Goal: Transaction & Acquisition: Purchase product/service

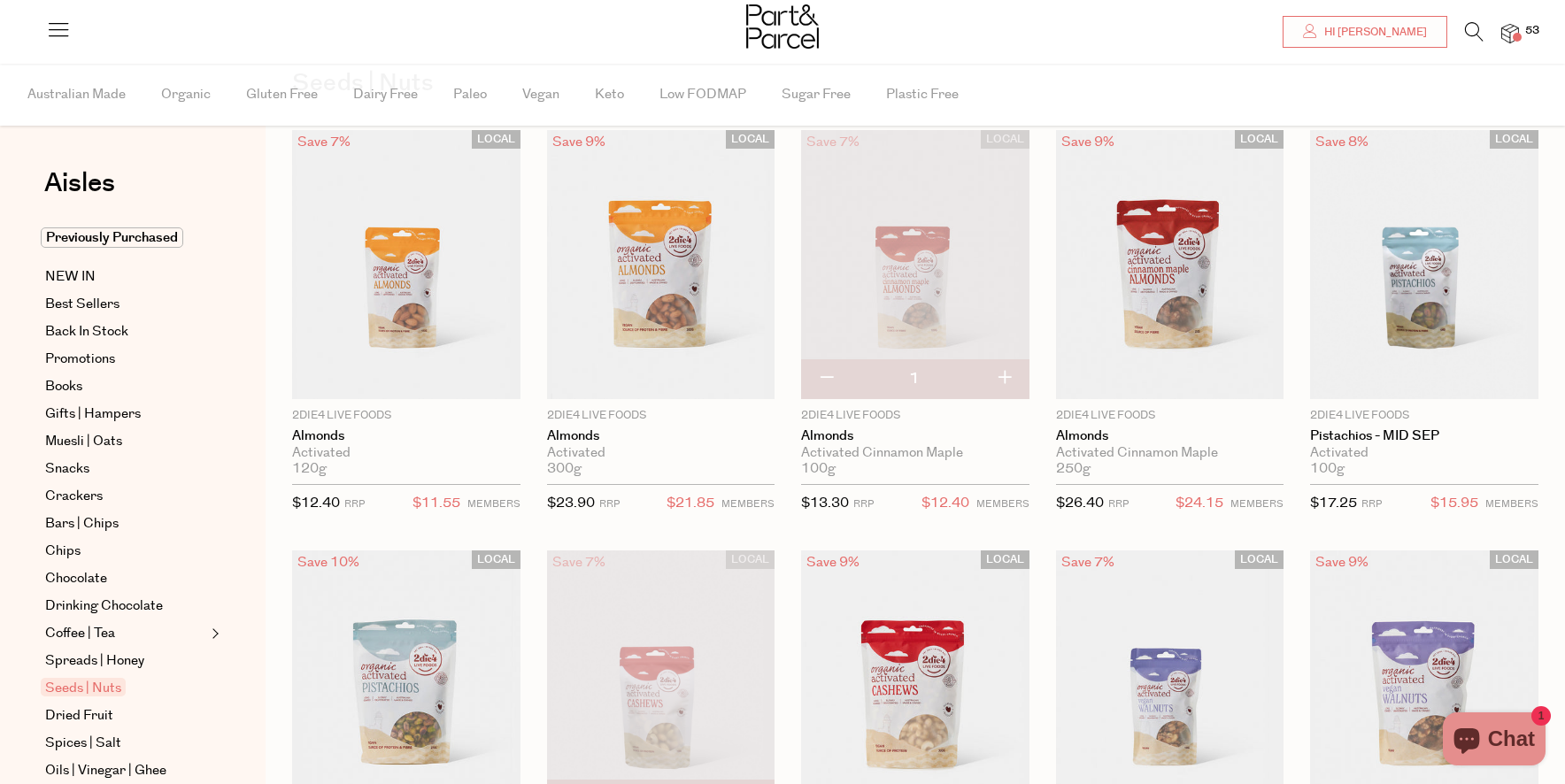
scroll to position [105, 0]
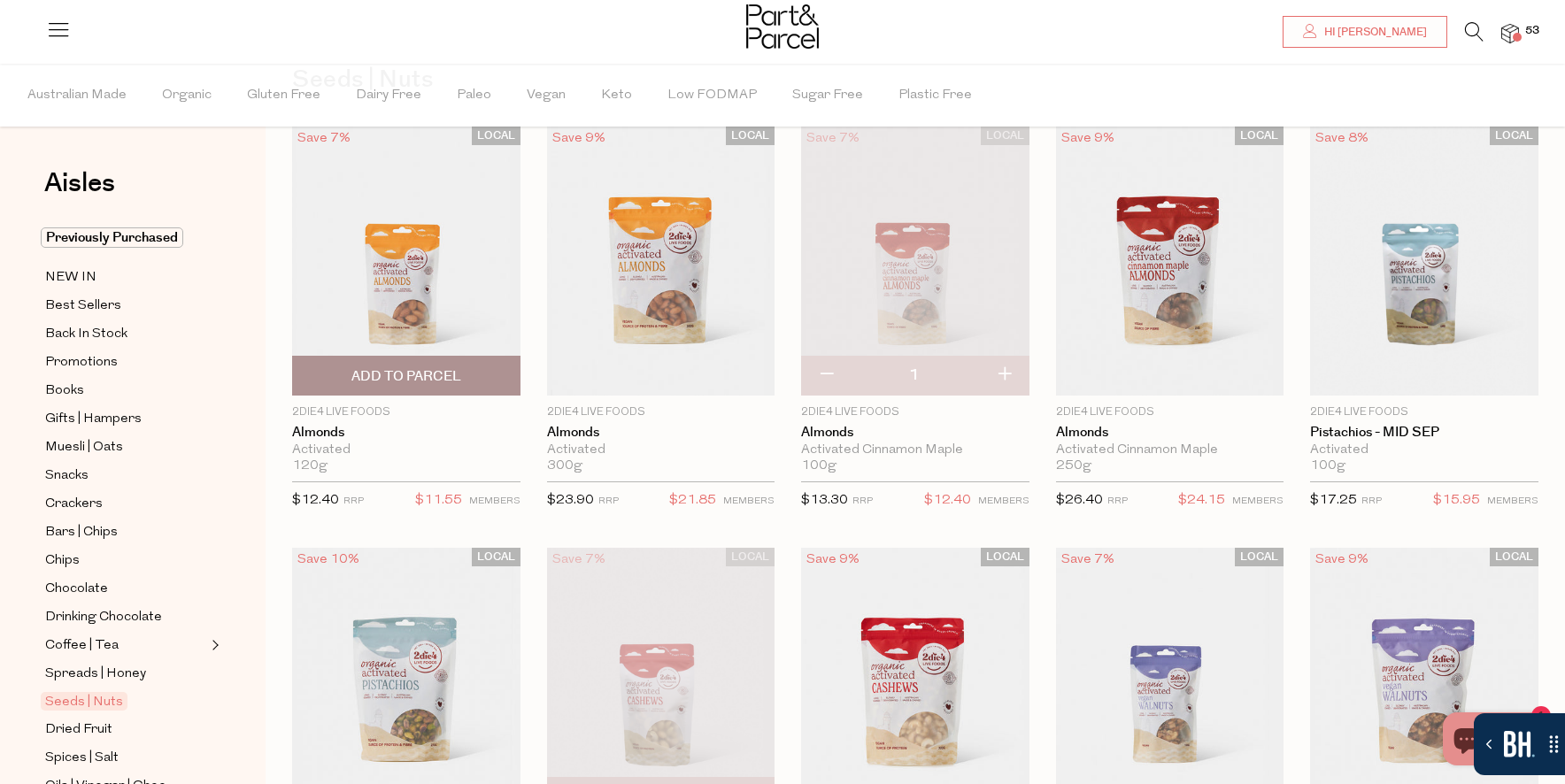
click at [460, 387] on span "Add To Parcel" at bounding box center [406, 376] width 218 height 38
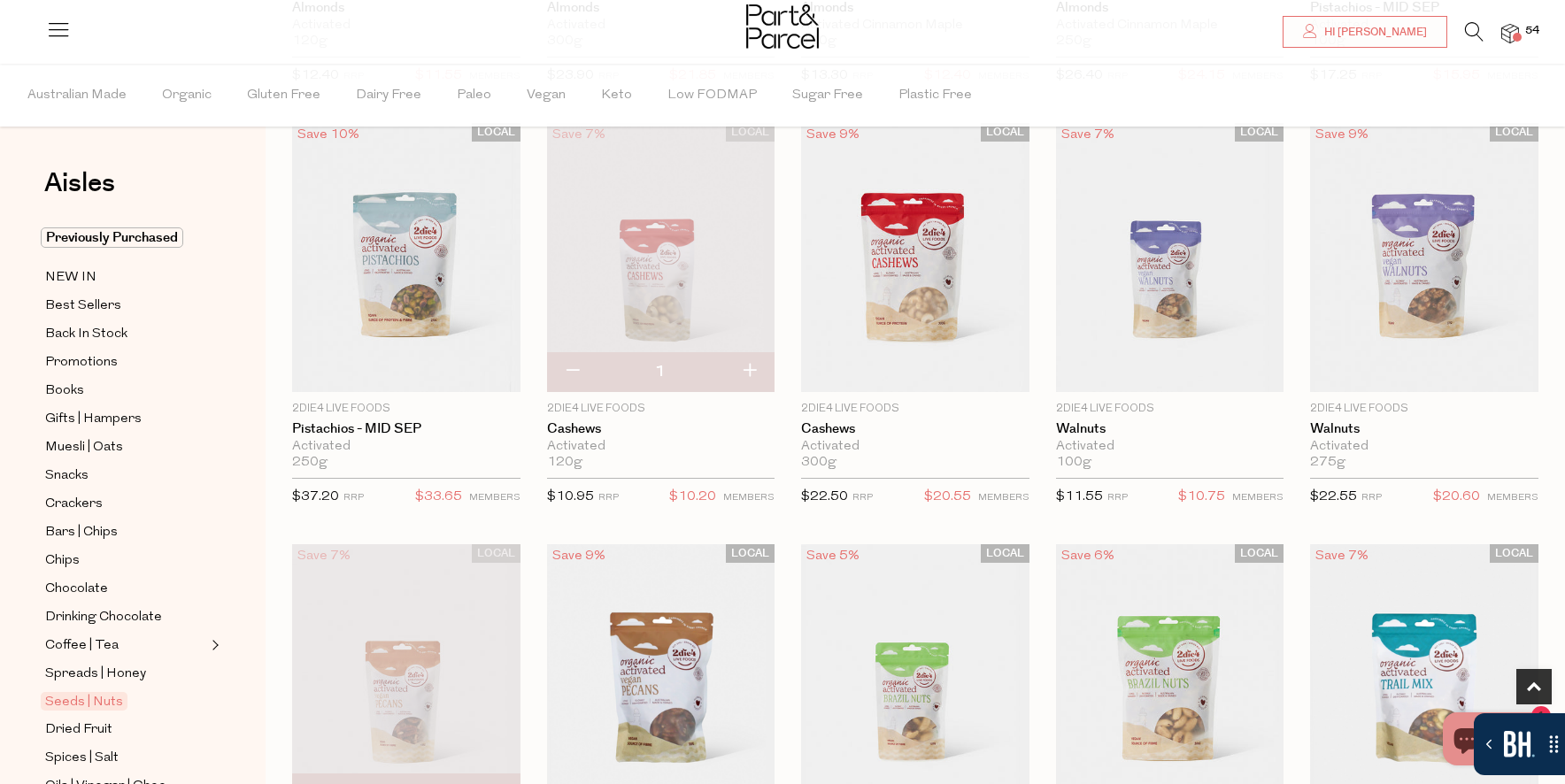
scroll to position [530, 0]
click at [1202, 365] on span "Add To Parcel" at bounding box center [1170, 372] width 109 height 19
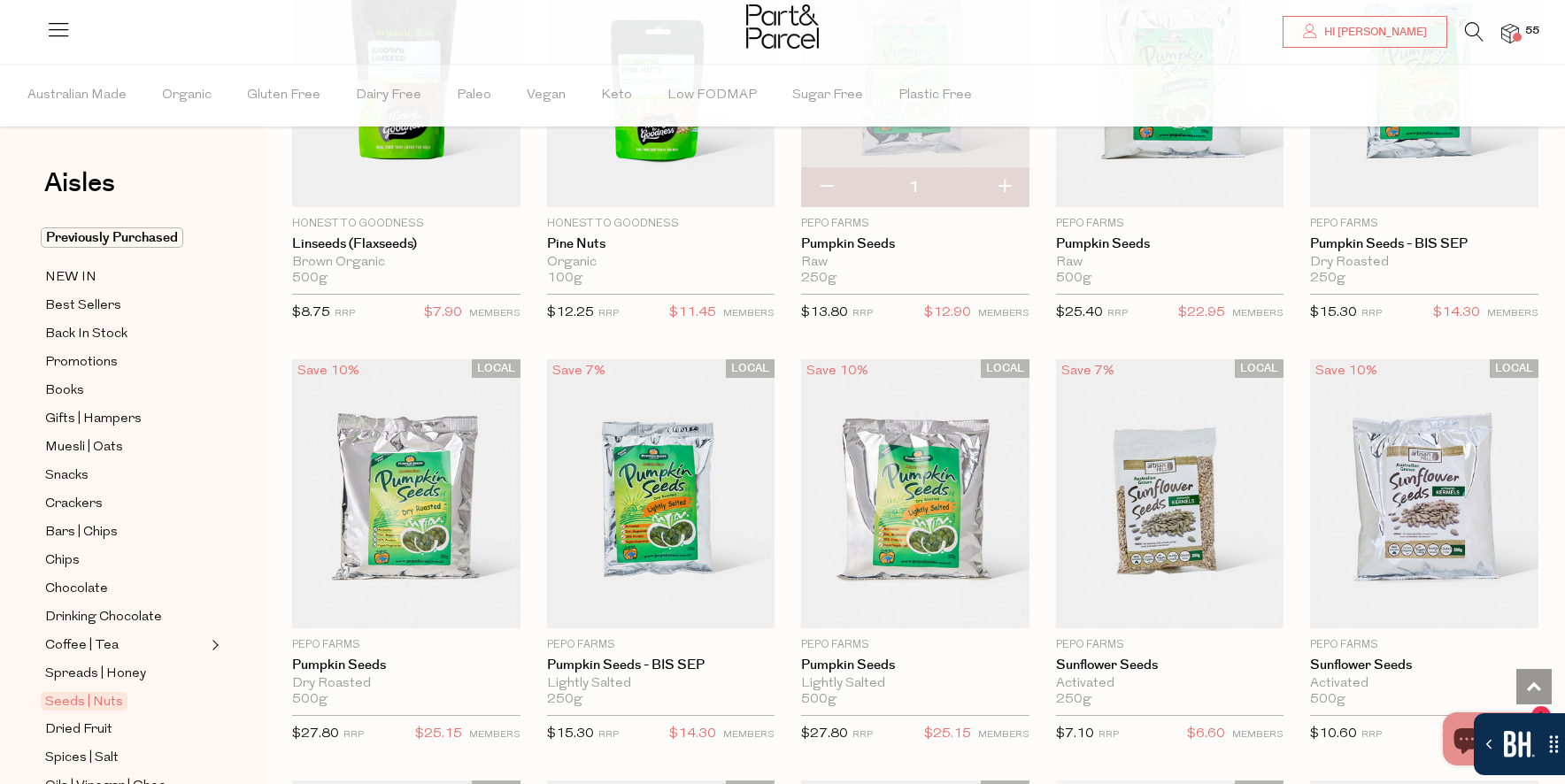
scroll to position [2821, 0]
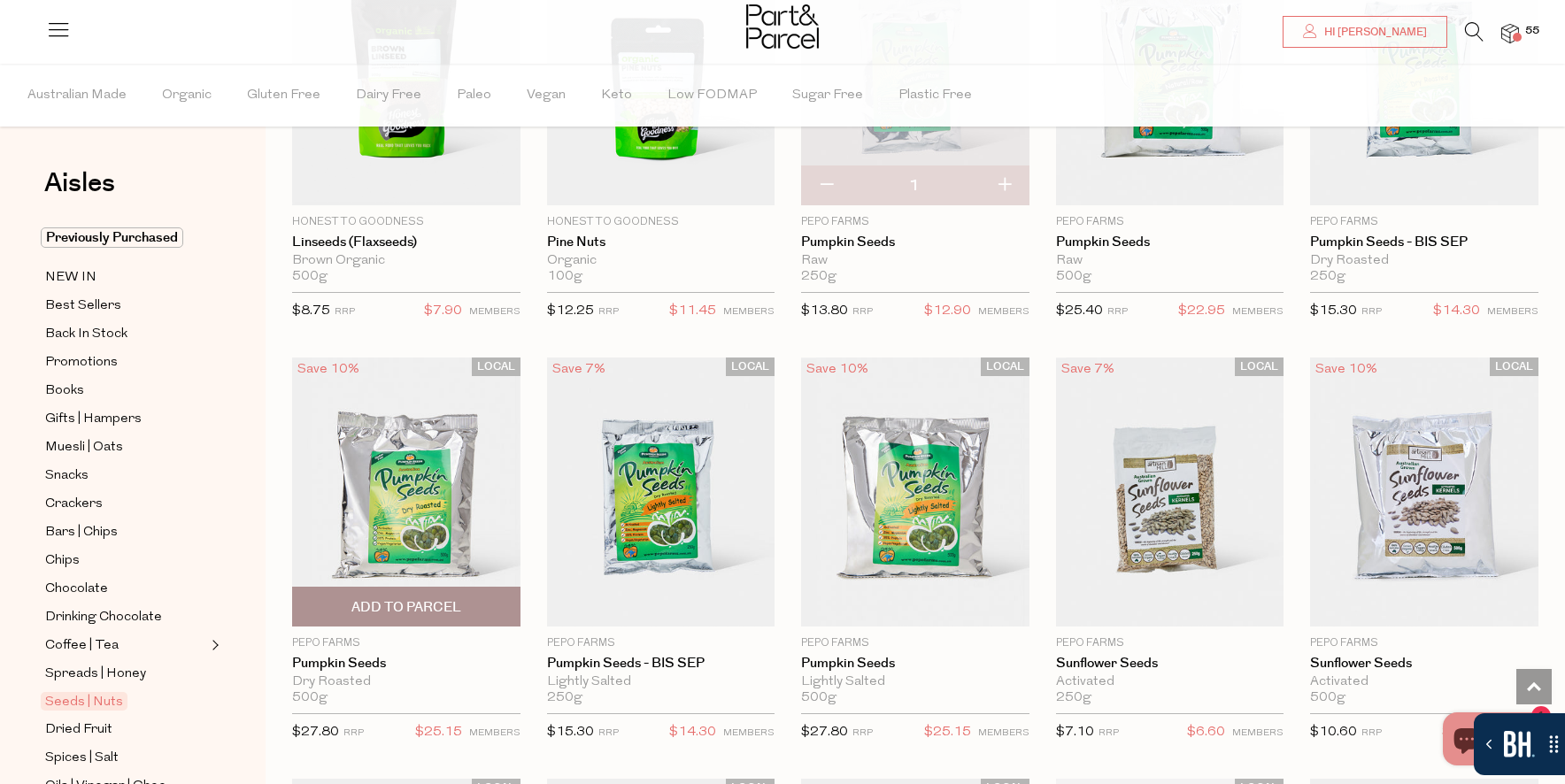
click at [413, 601] on span "Add To Parcel" at bounding box center [406, 607] width 109 height 19
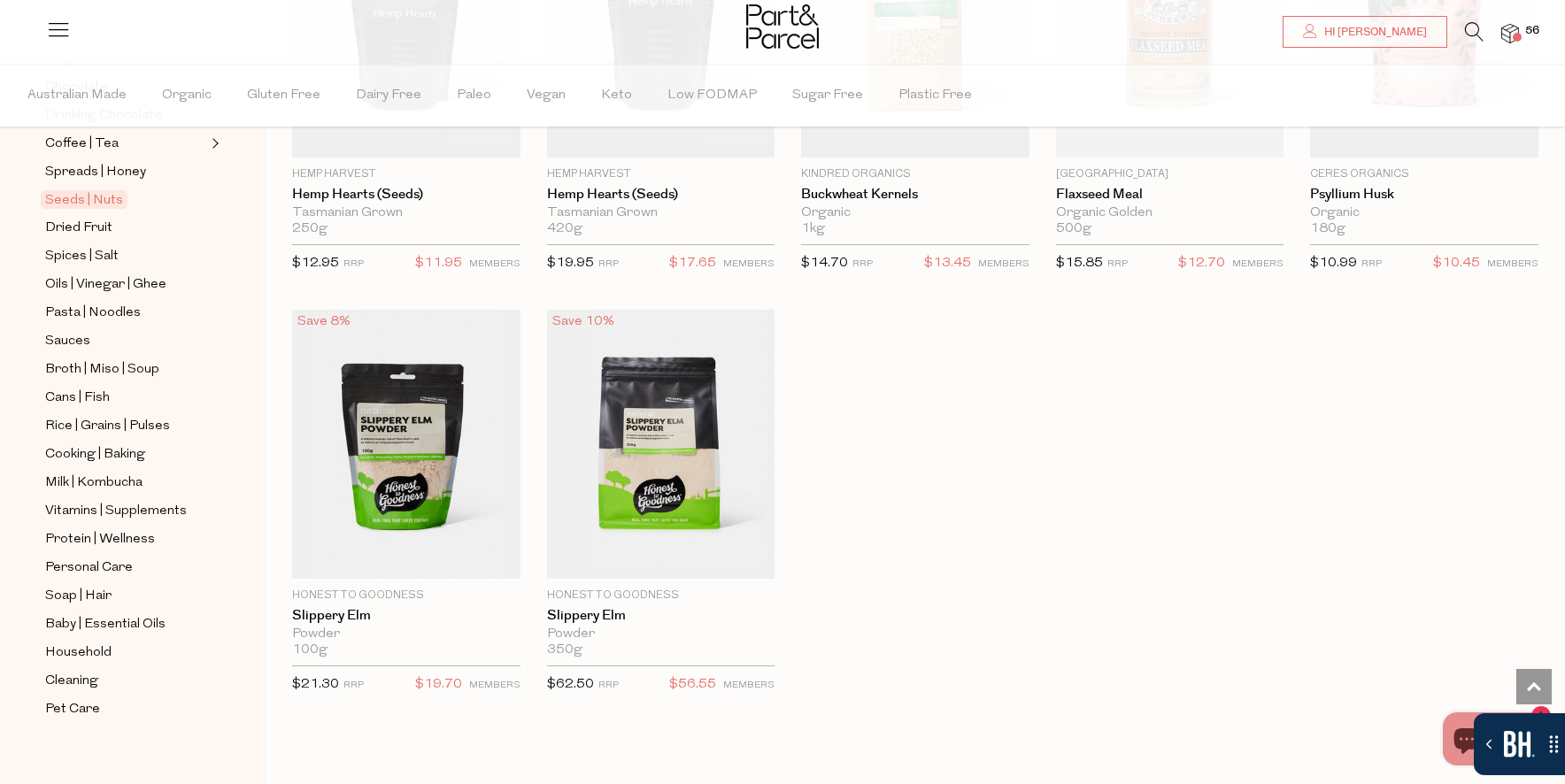
scroll to position [515, 0]
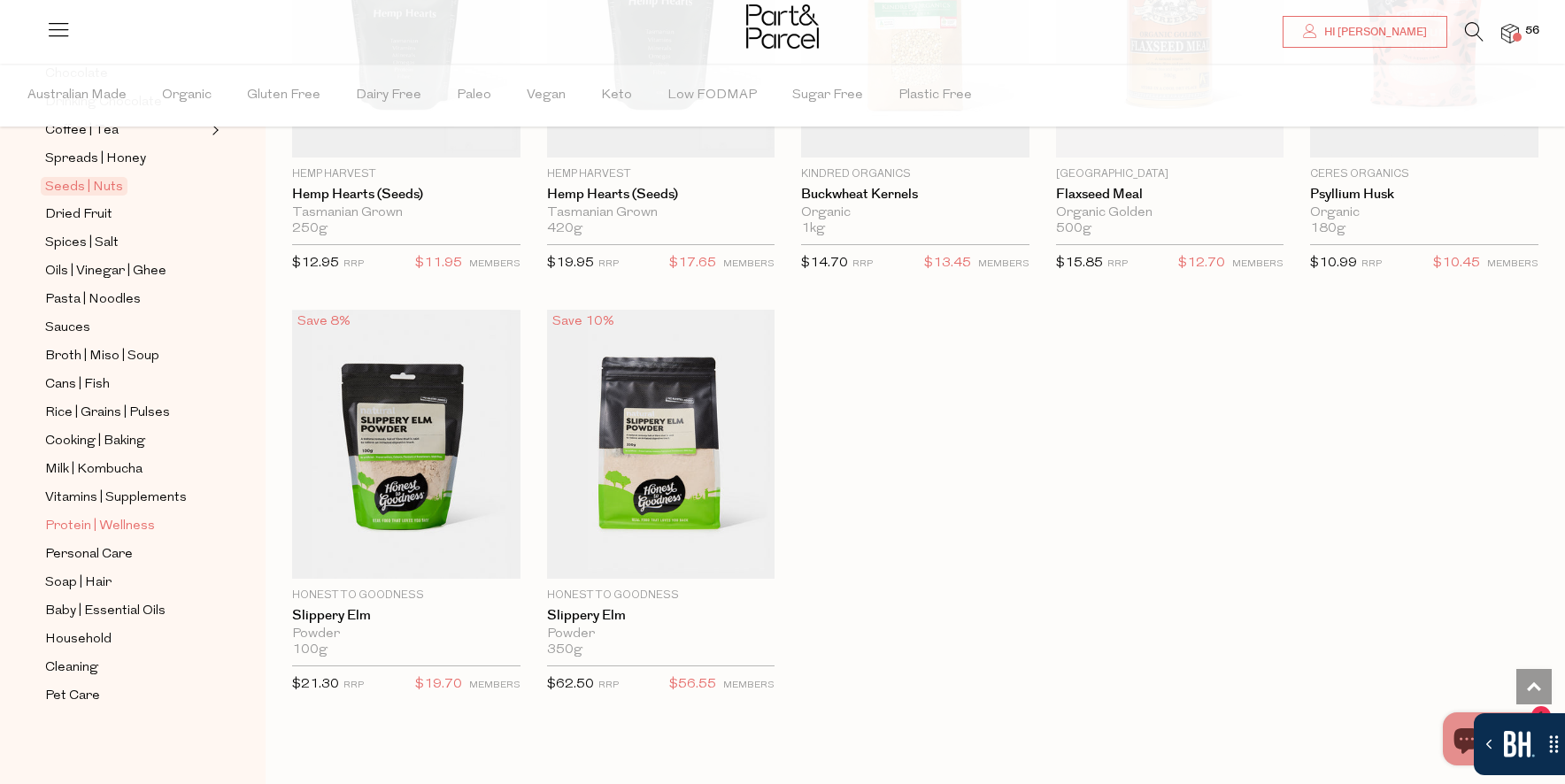
click at [123, 527] on span "Protein | Wellness" at bounding box center [99, 527] width 109 height 22
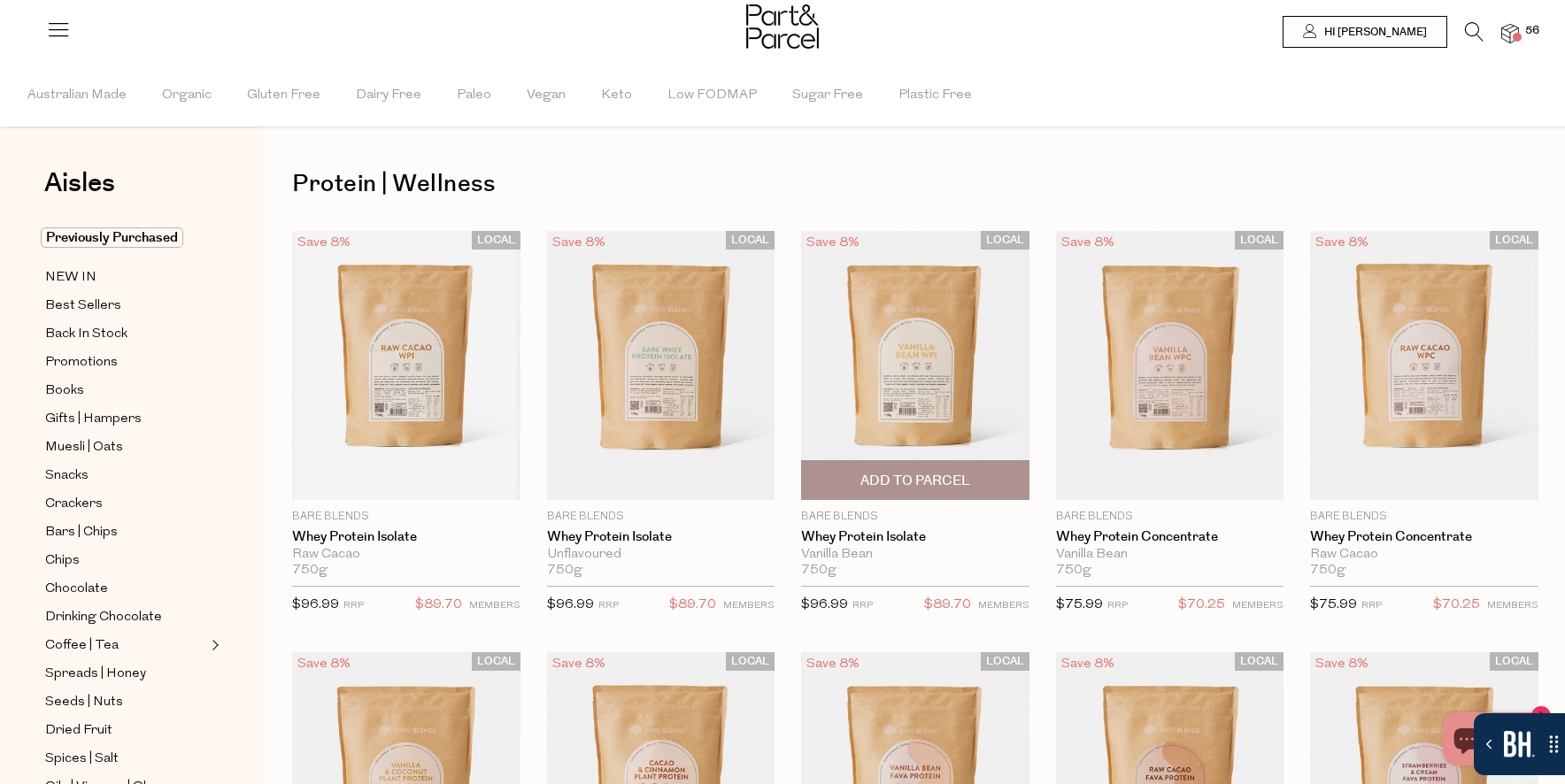
click at [987, 472] on span "Add To Parcel" at bounding box center [915, 480] width 218 height 38
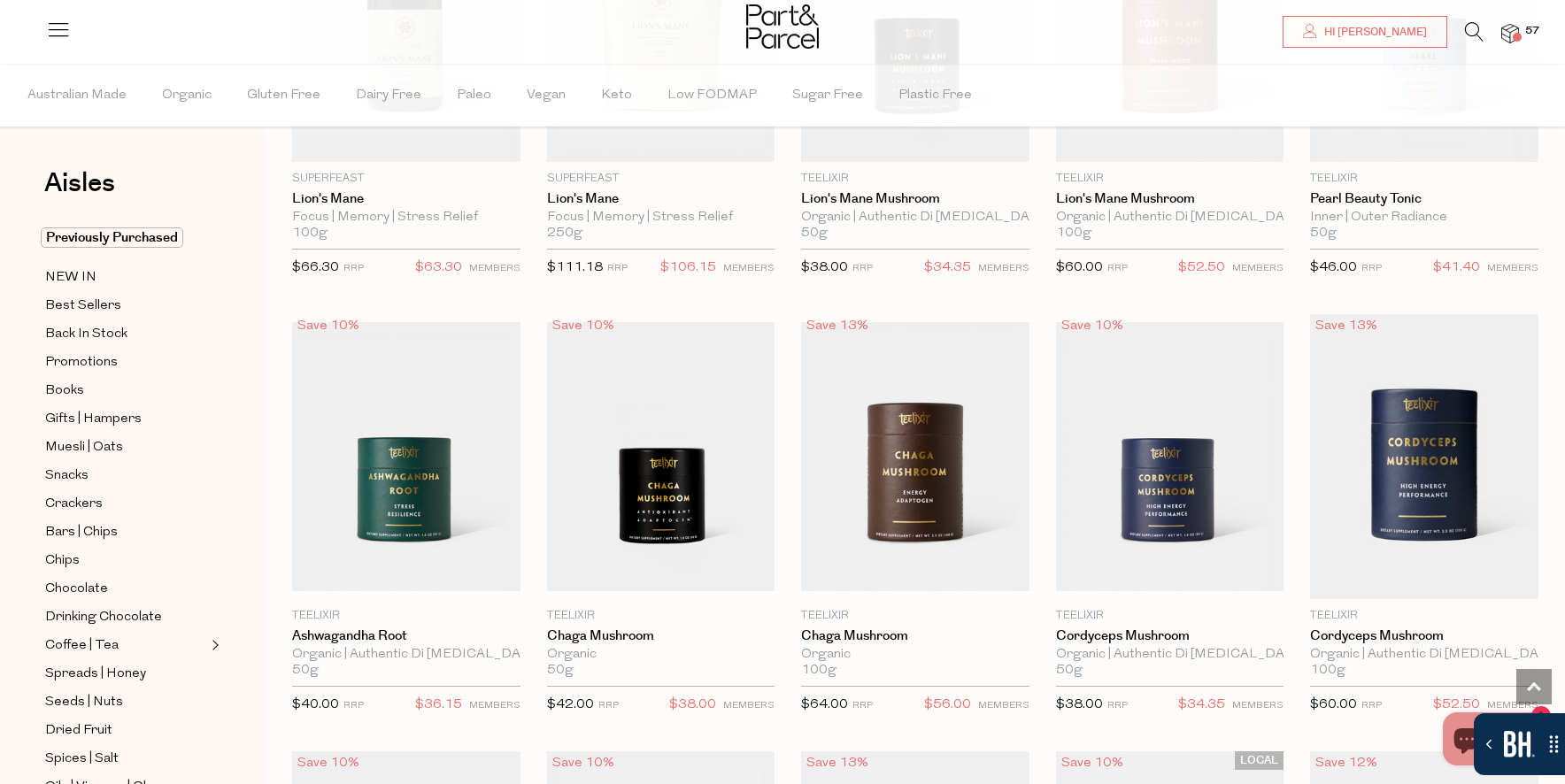
scroll to position [3288, 0]
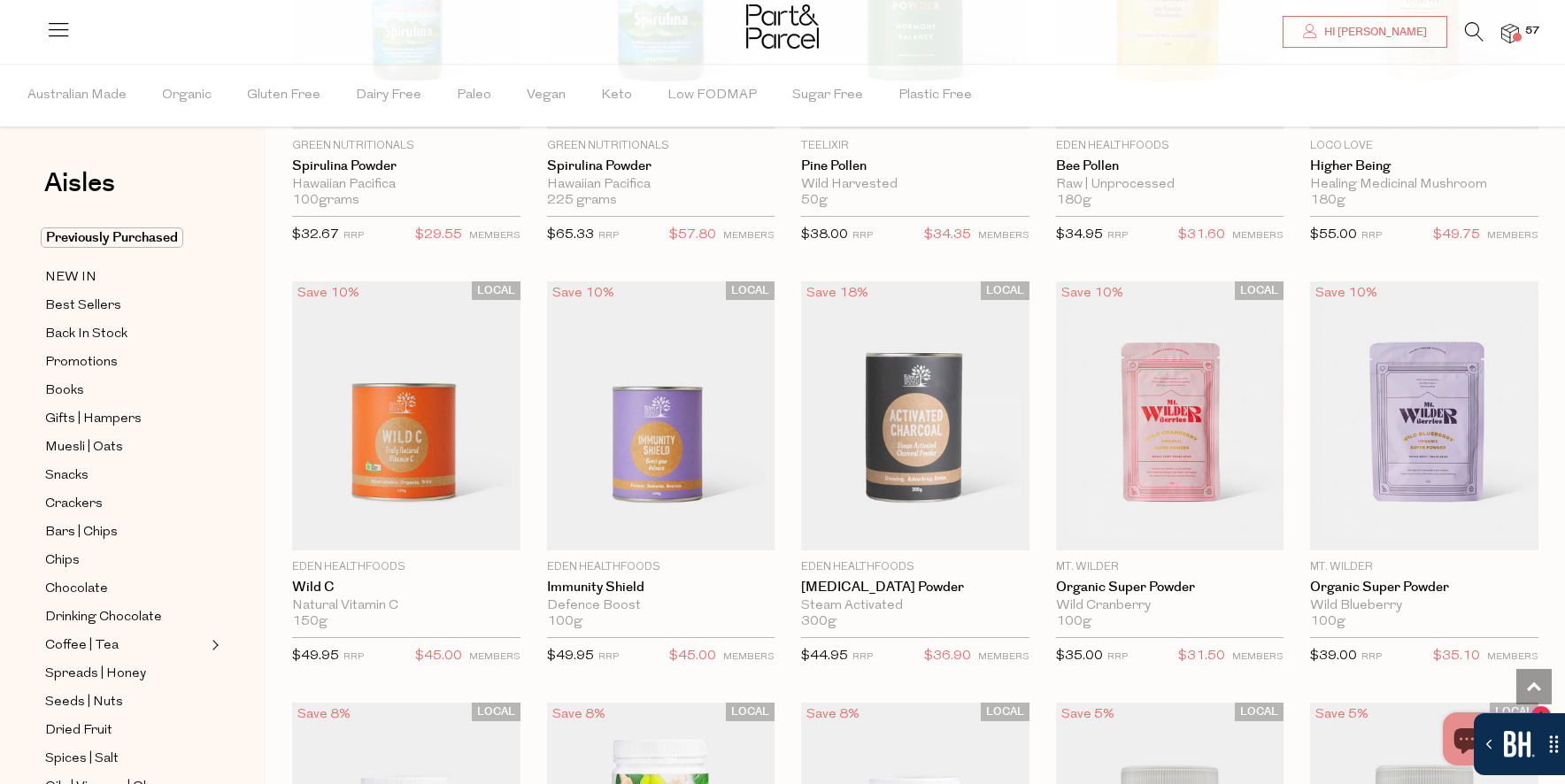
scroll to position [4609, 0]
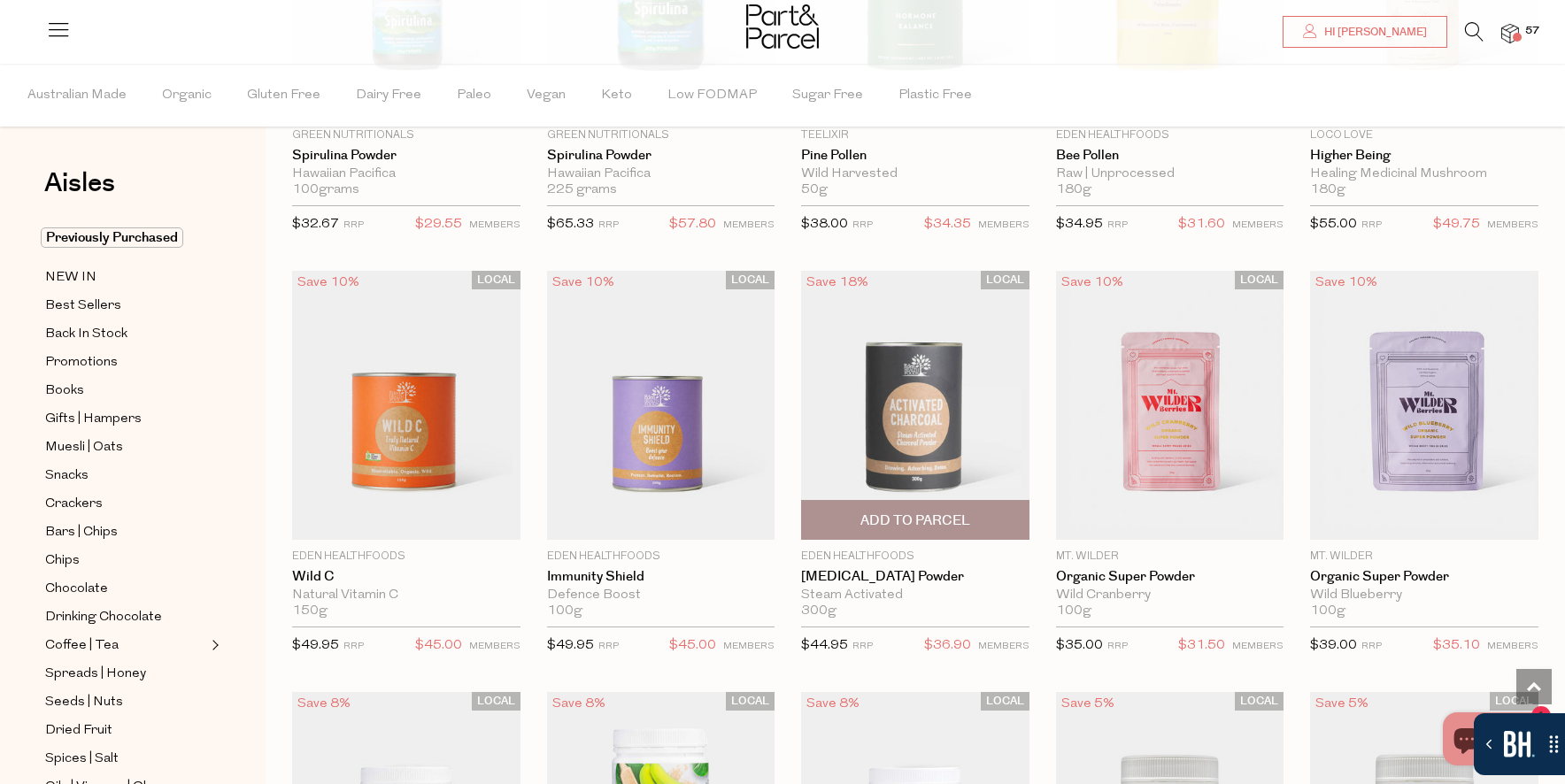
click at [943, 526] on span "Add To Parcel" at bounding box center [914, 520] width 109 height 19
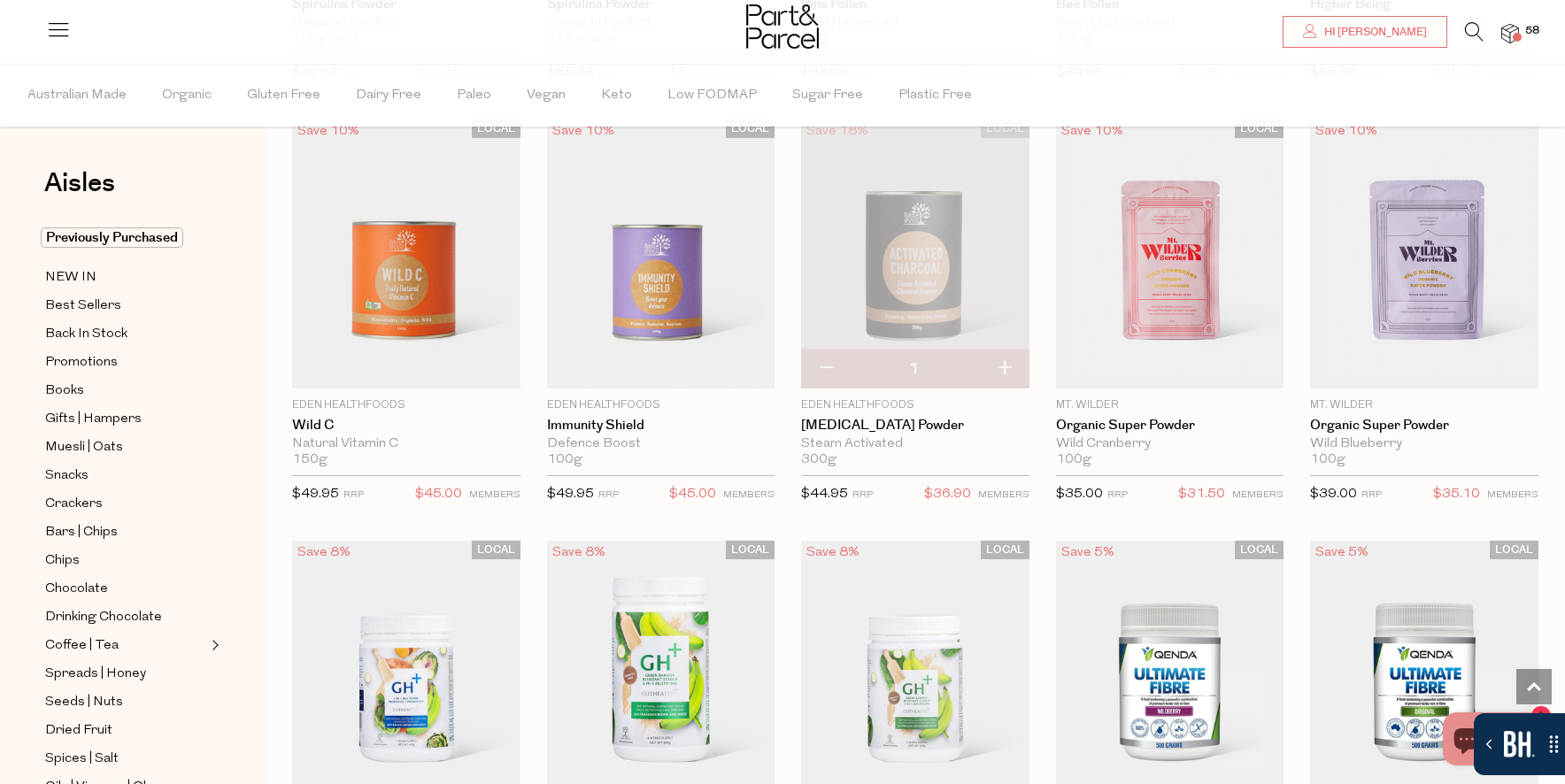
scroll to position [4757, 0]
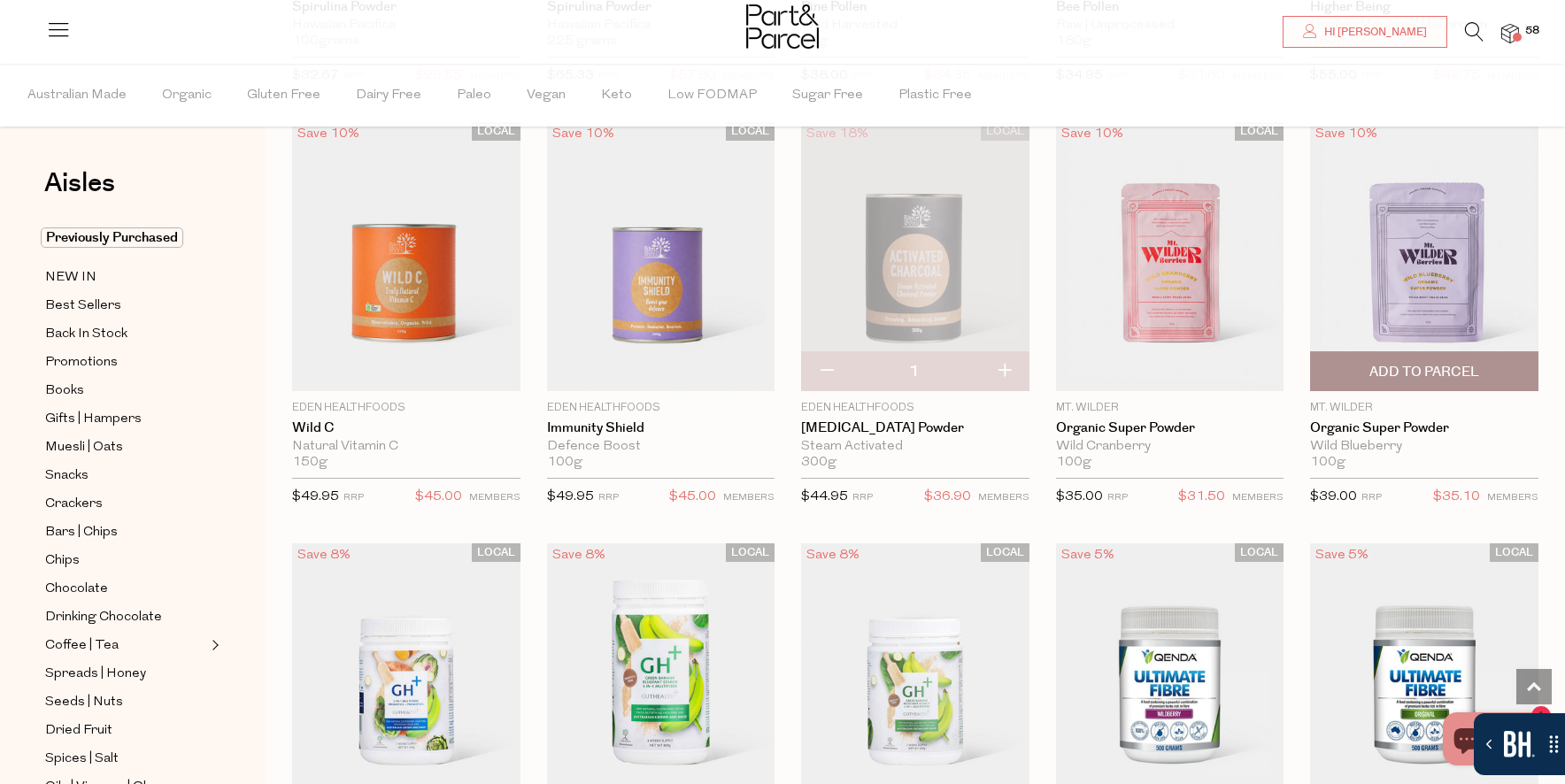
click at [1403, 369] on span "Add To Parcel" at bounding box center [1424, 372] width 109 height 19
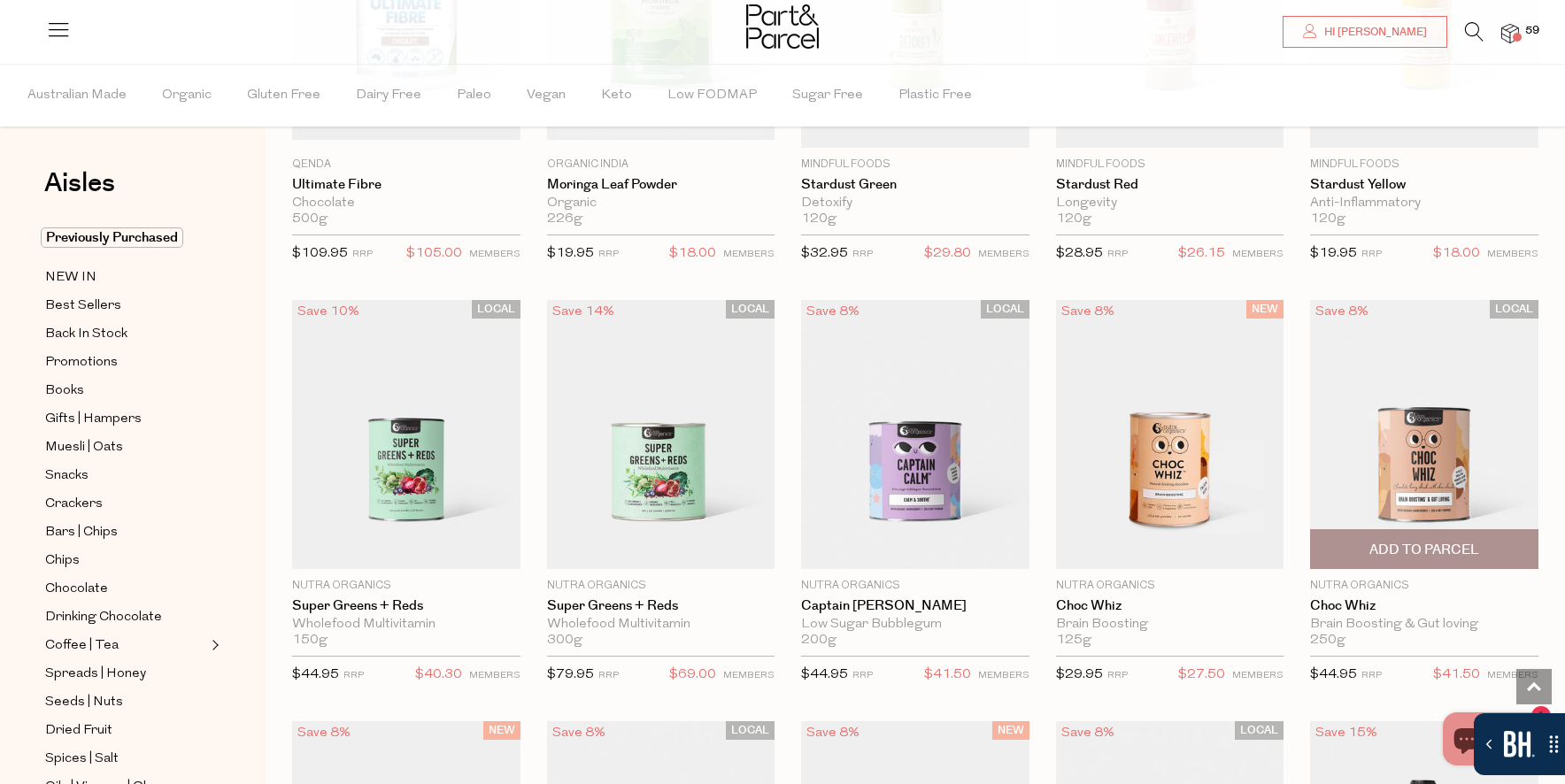
scroll to position [5862, 0]
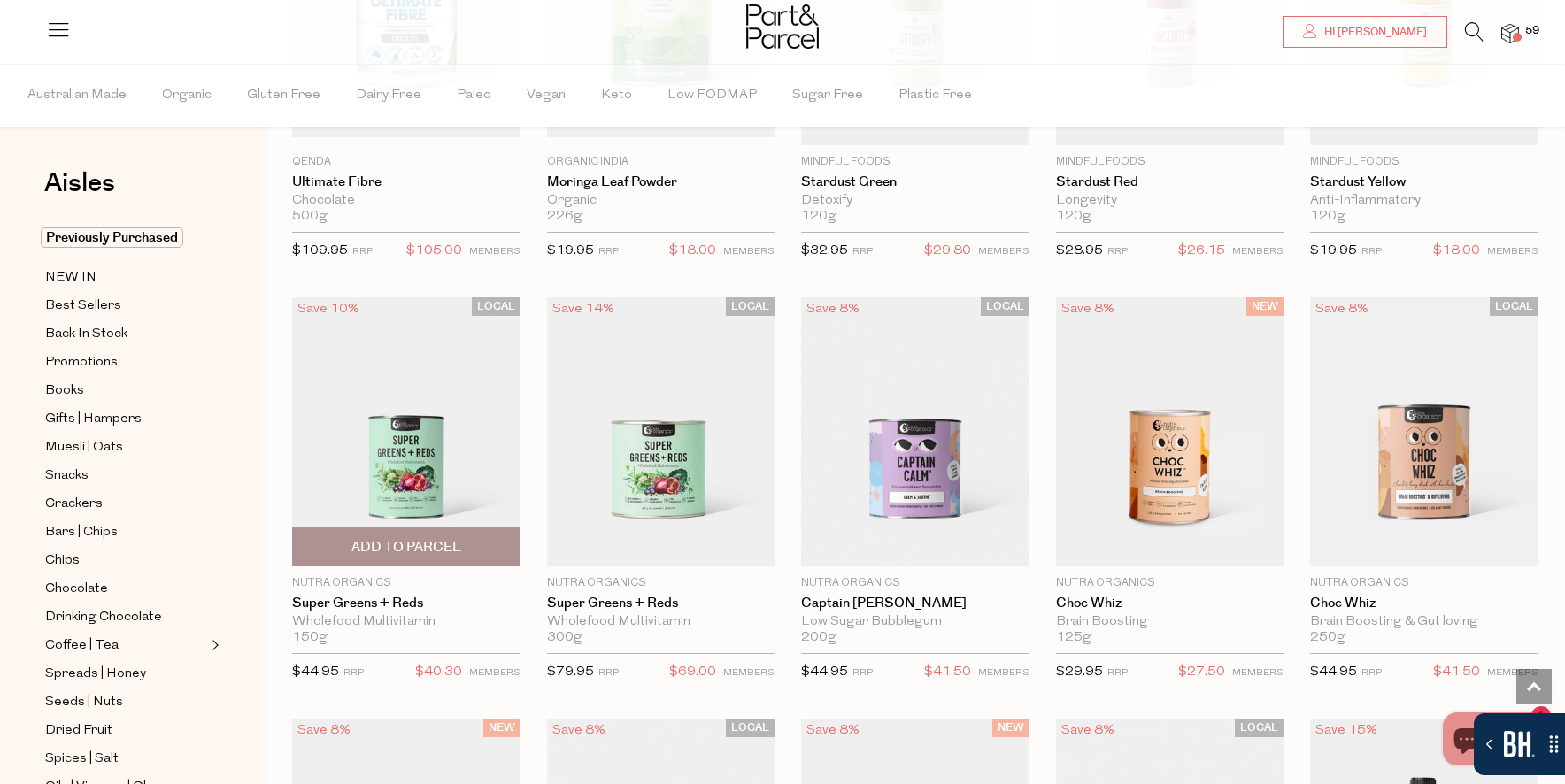
click at [364, 538] on span "Add To Parcel" at bounding box center [406, 547] width 109 height 19
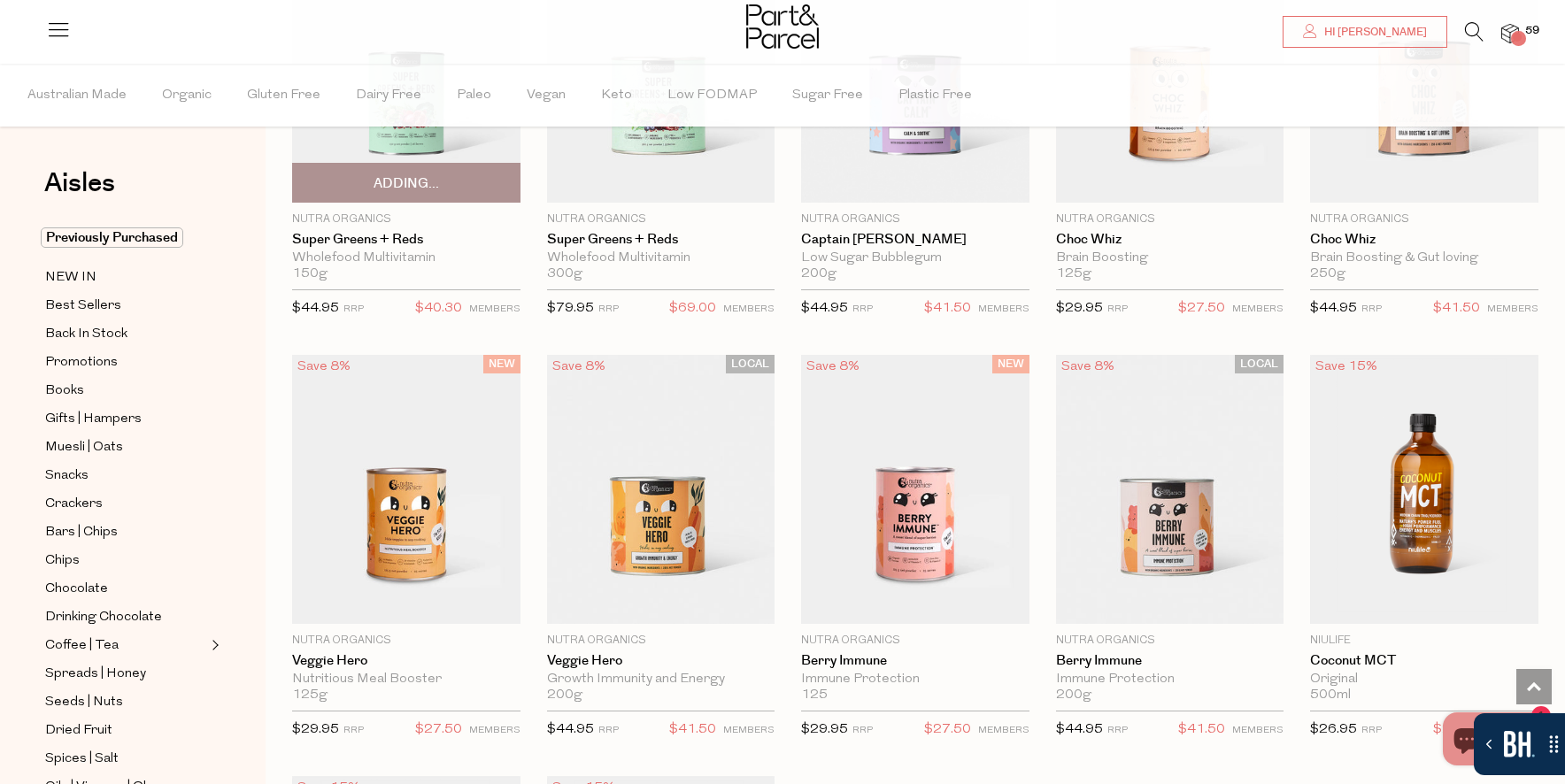
scroll to position [6240, 0]
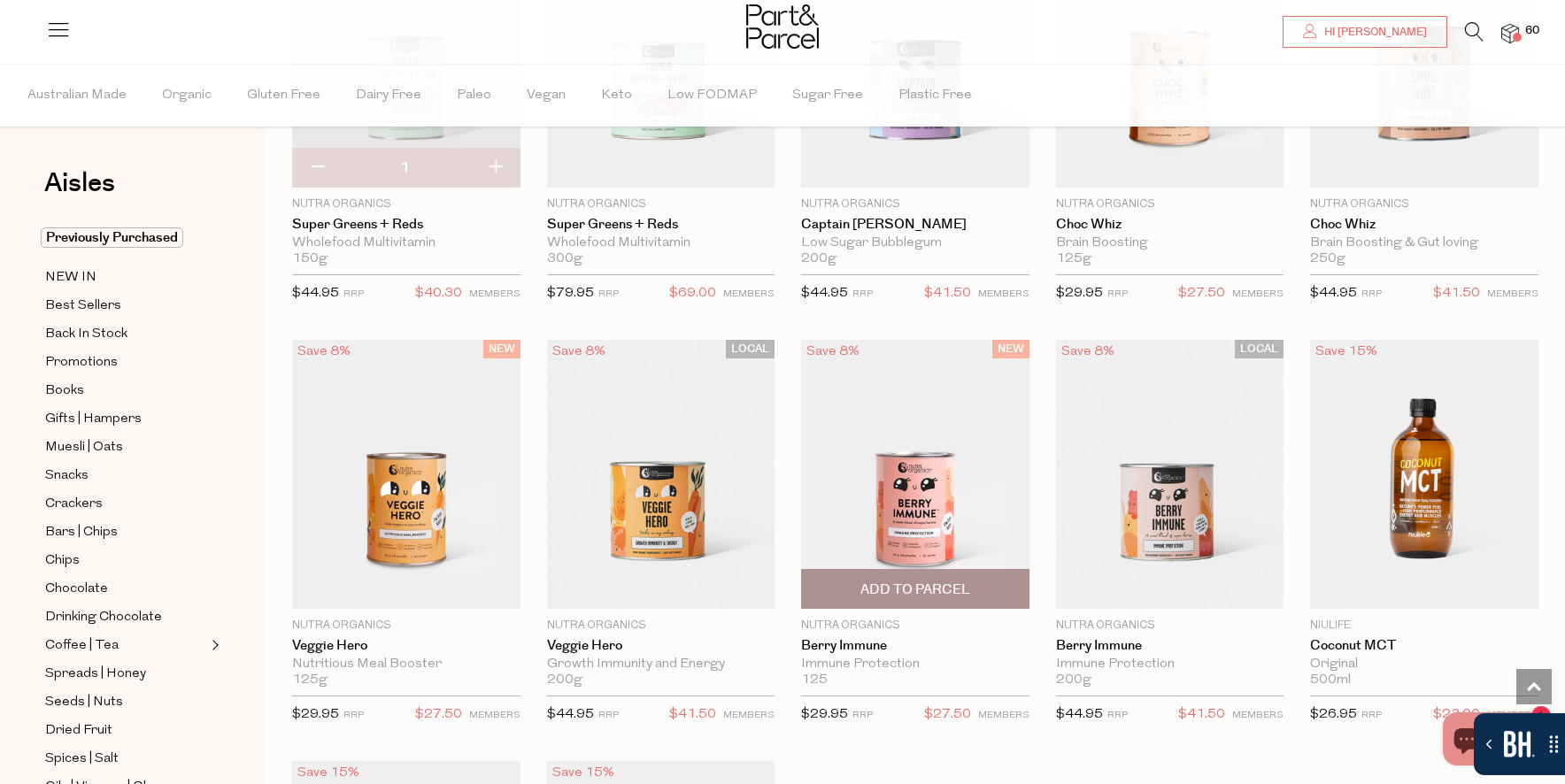
click at [909, 571] on span "Add To Parcel" at bounding box center [915, 589] width 218 height 38
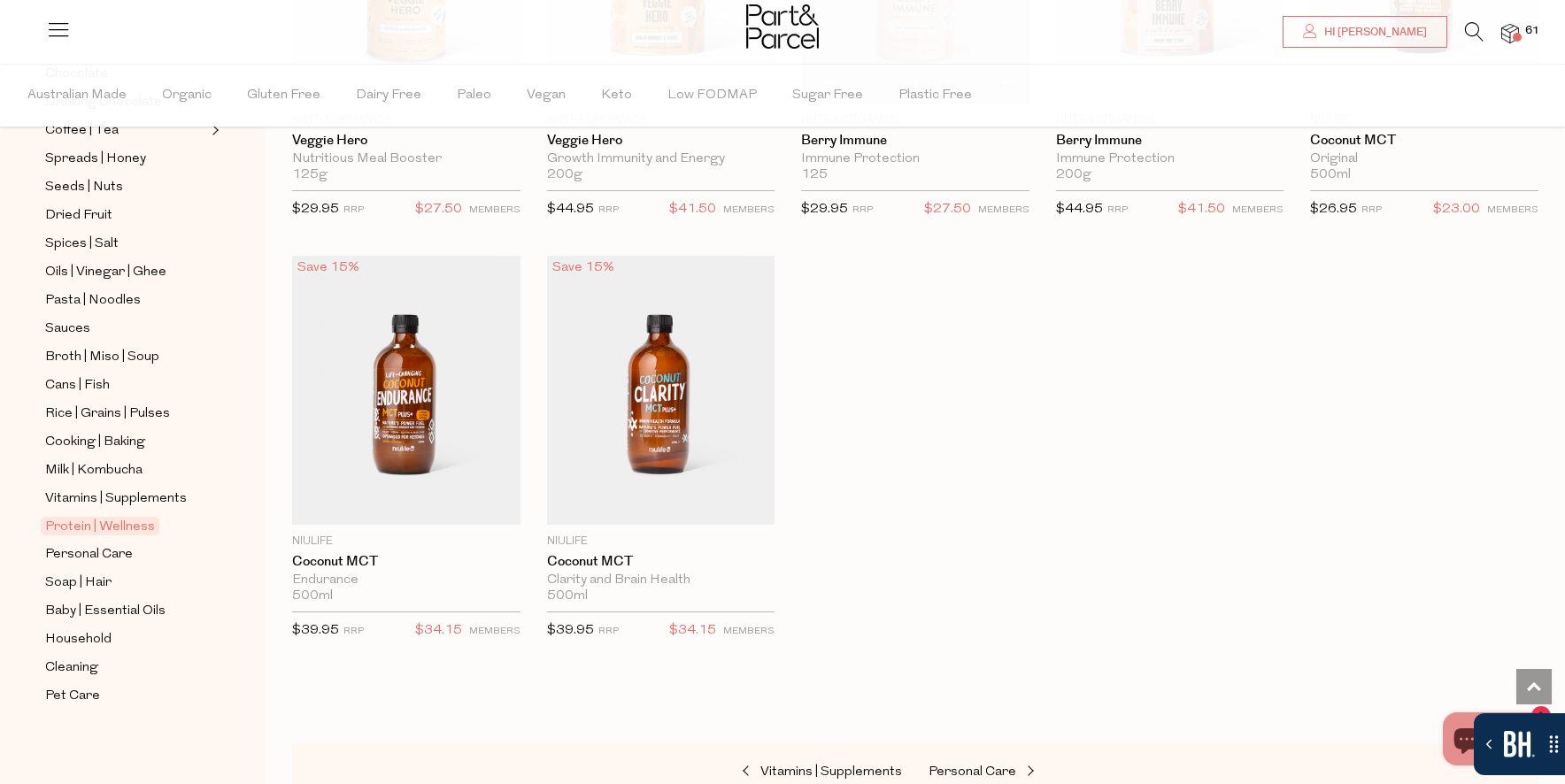
scroll to position [511, 0]
click at [95, 503] on span "Vitamins | Supplements" at bounding box center [116, 503] width 142 height 22
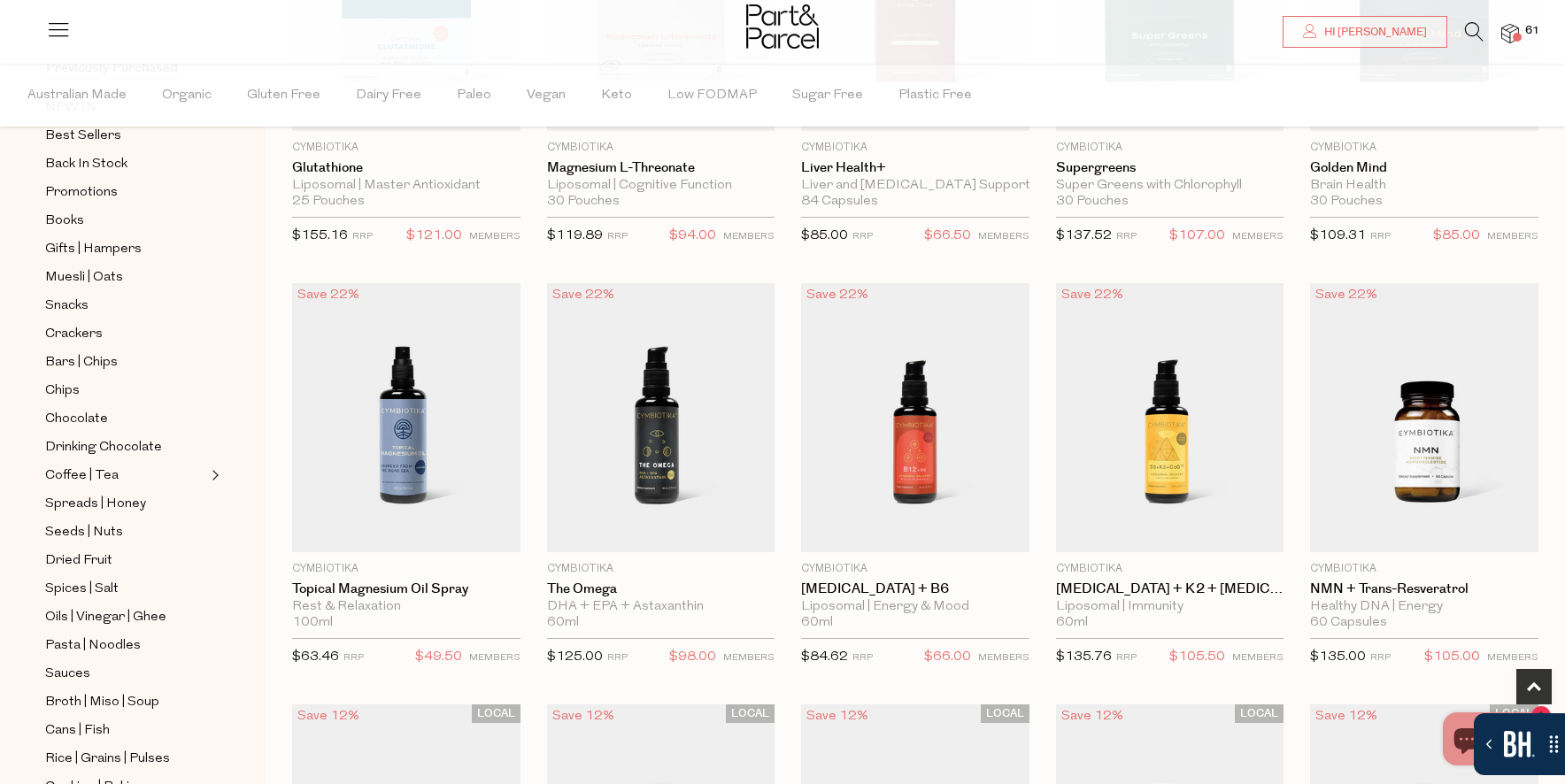
scroll to position [791, 0]
click at [459, 523] on span "Add To Parcel" at bounding box center [406, 532] width 109 height 19
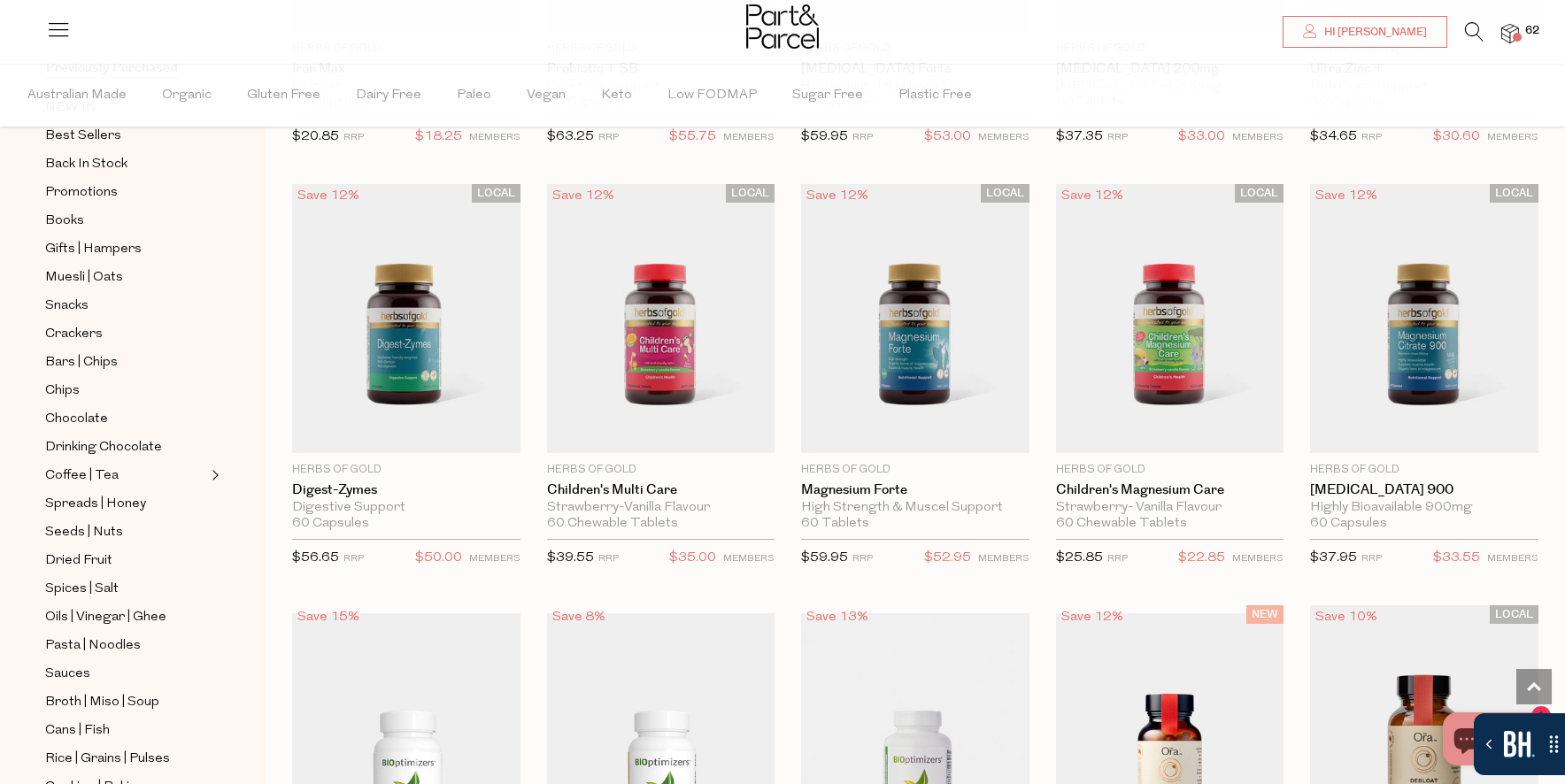
scroll to position [1736, 0]
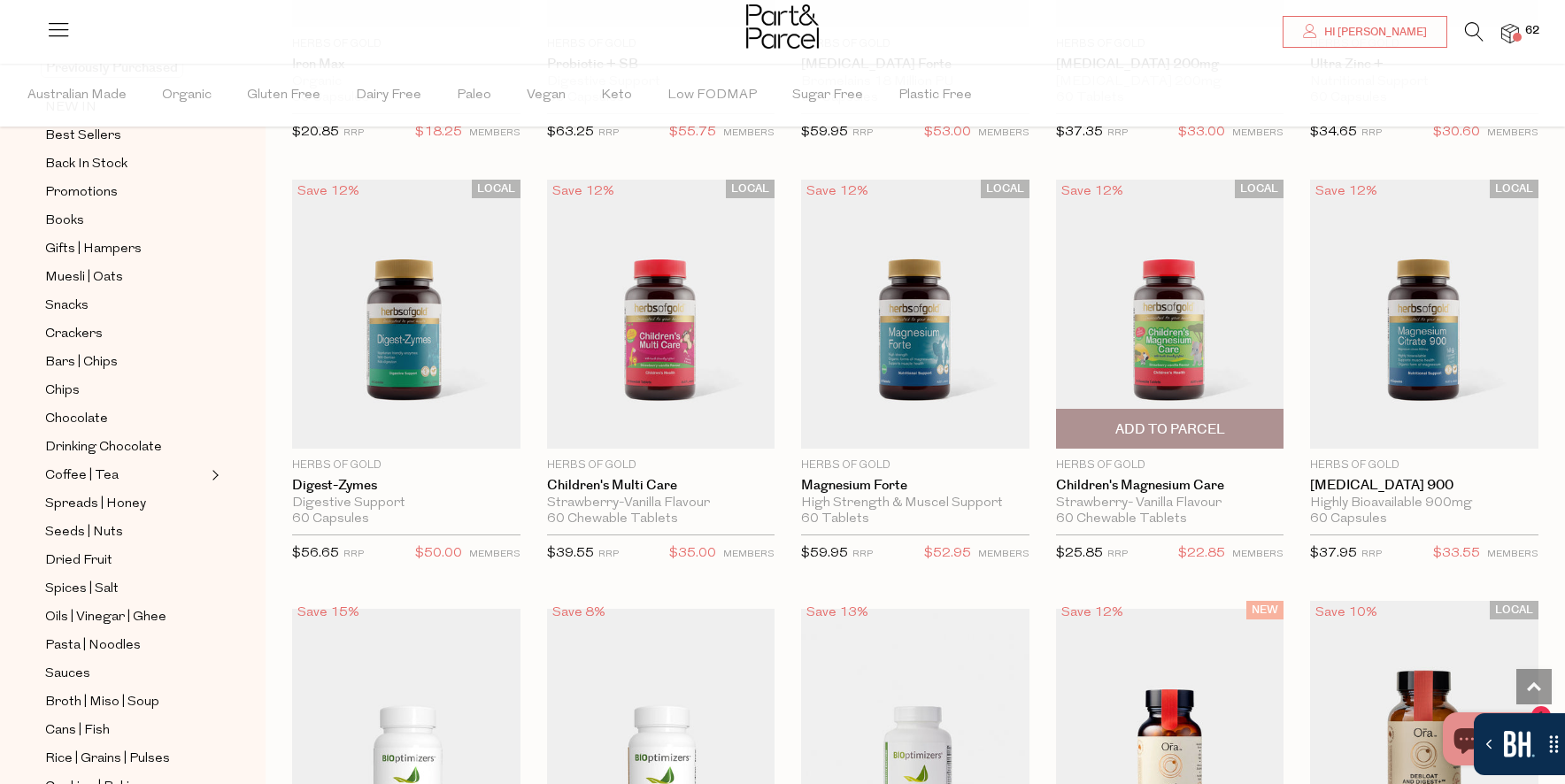
click at [1147, 425] on span "Add To Parcel" at bounding box center [1170, 429] width 109 height 19
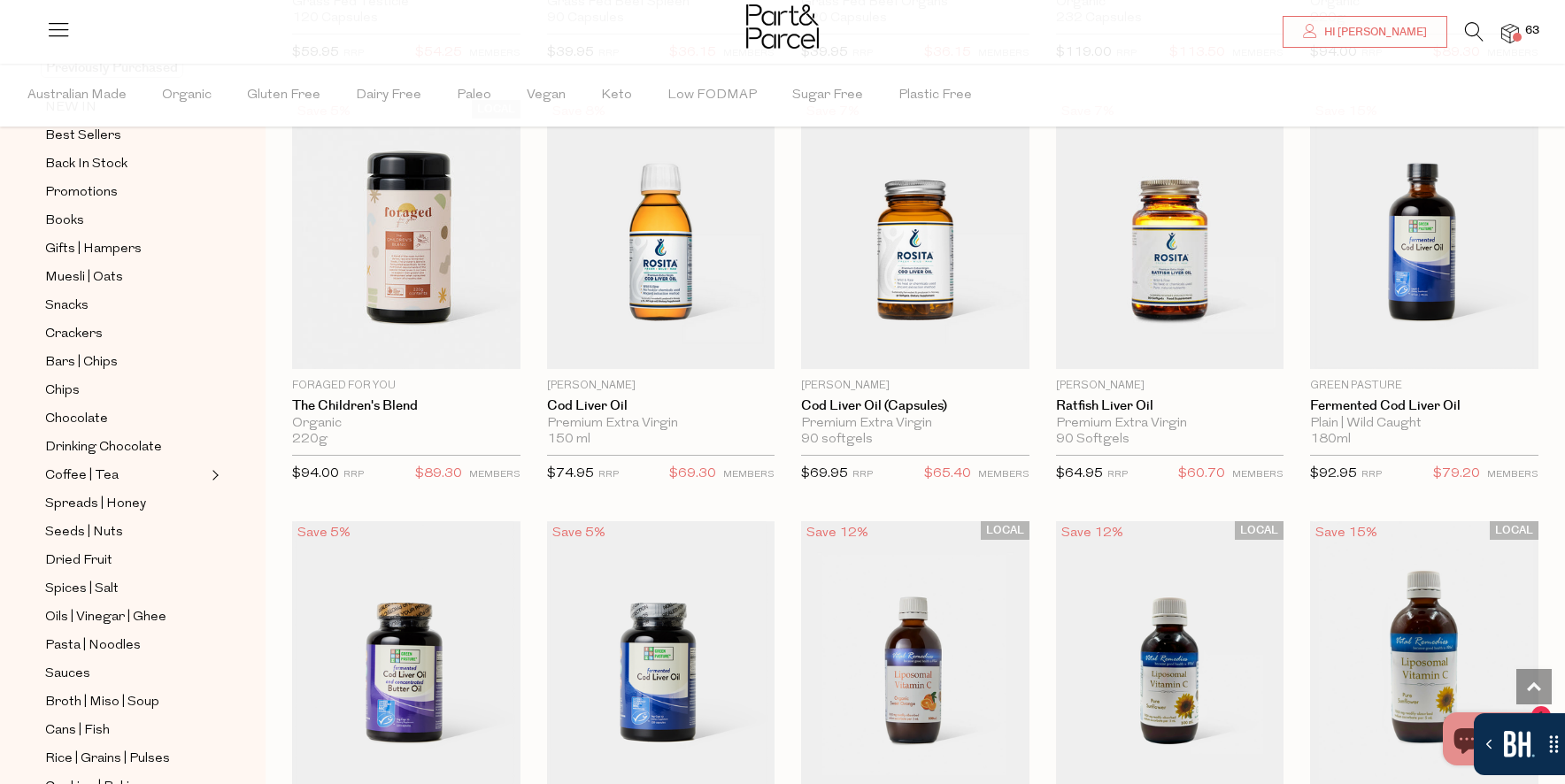
scroll to position [3534, 0]
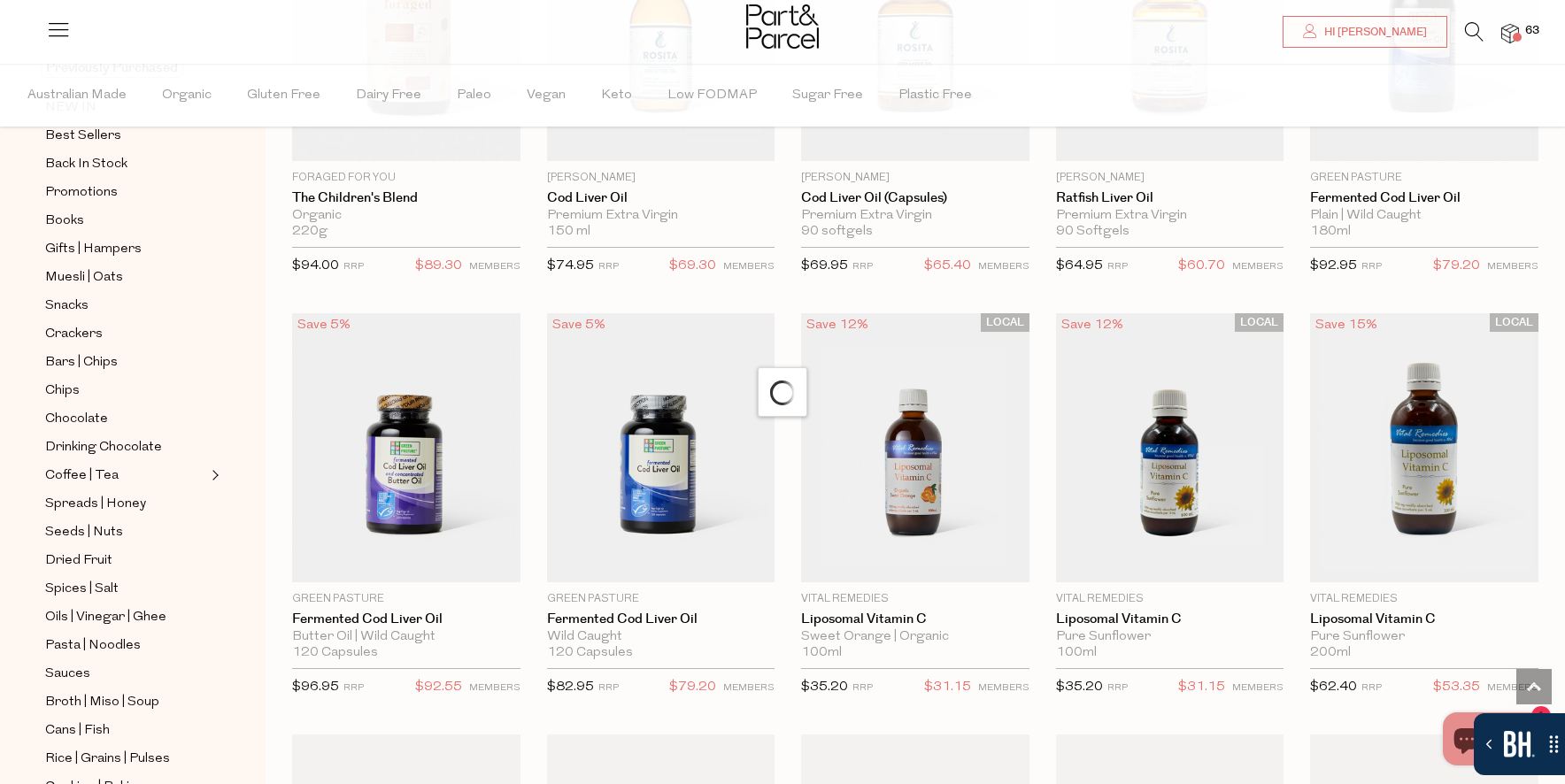
scroll to position [3746, 0]
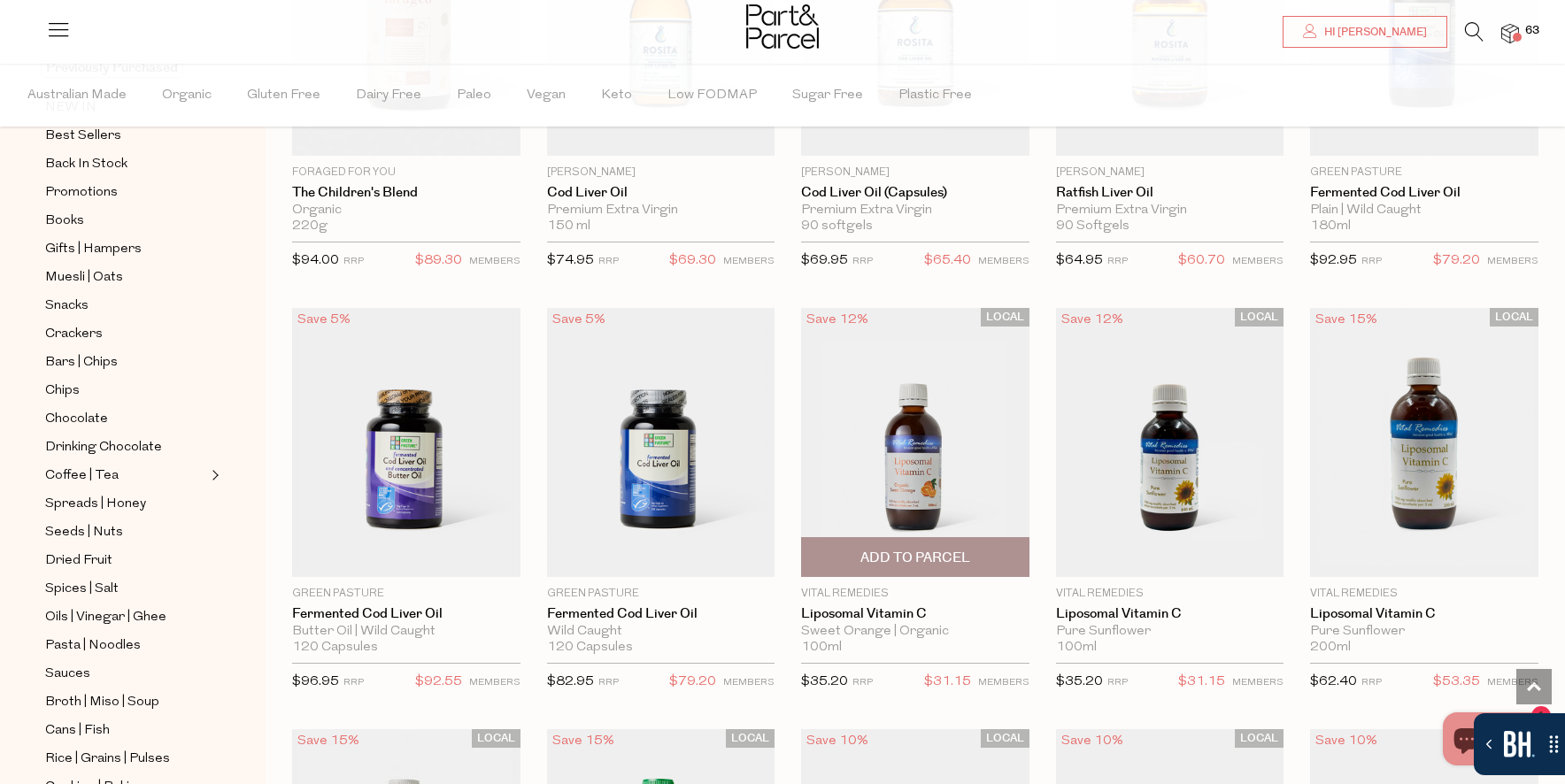
click at [886, 565] on span "Add To Parcel" at bounding box center [914, 557] width 109 height 19
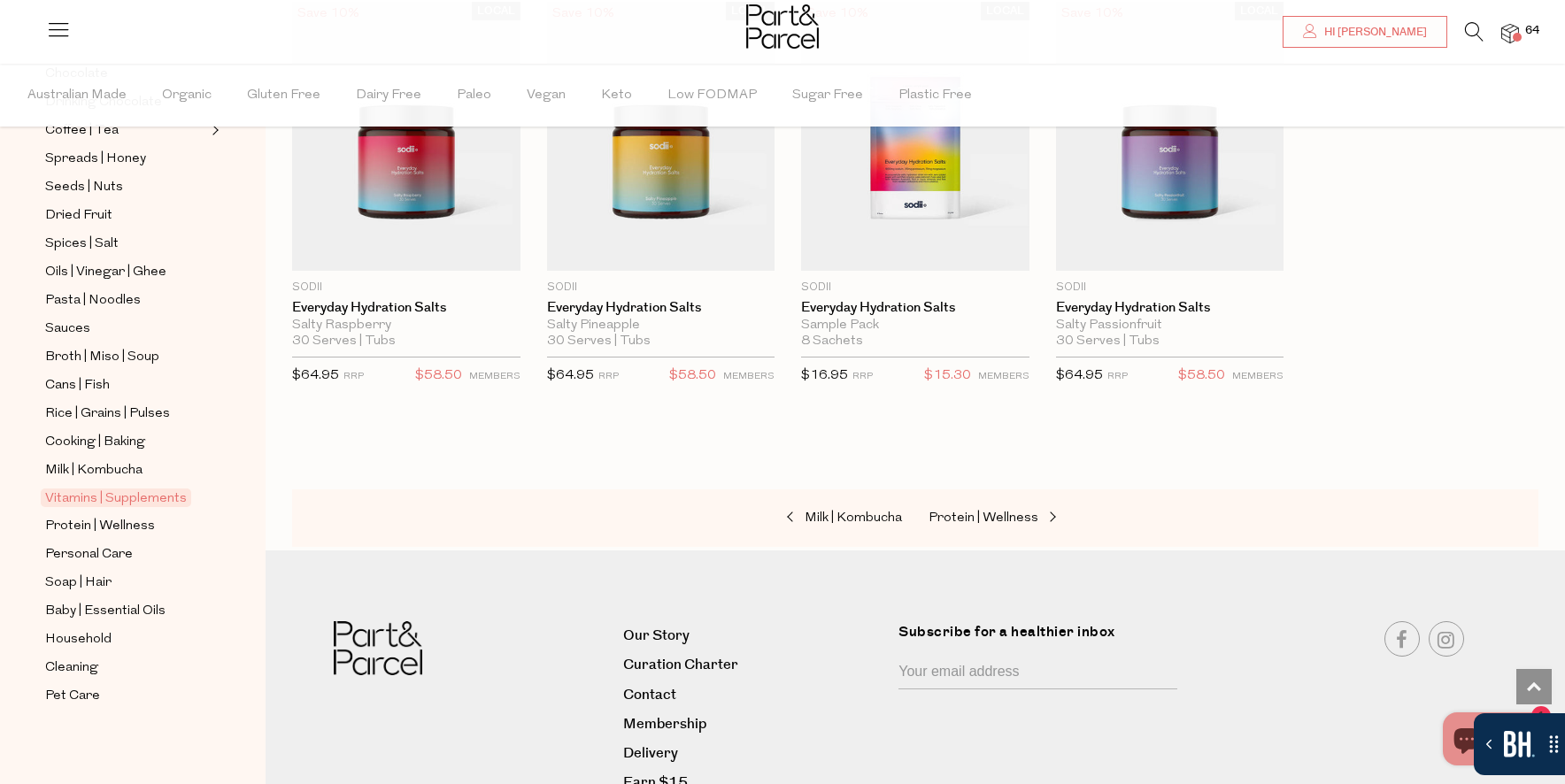
scroll to position [0, 0]
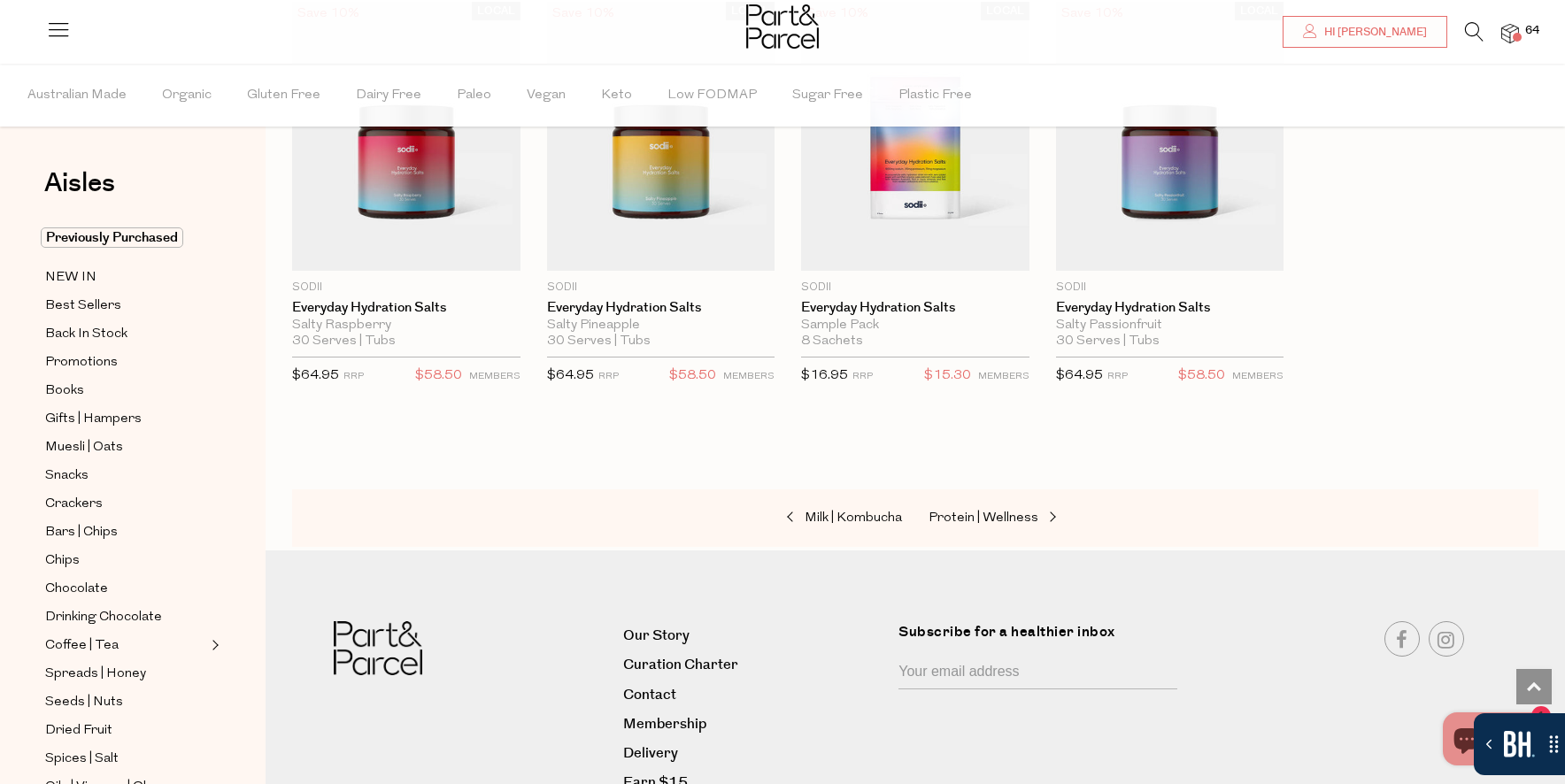
click at [1475, 31] on icon at bounding box center [1475, 32] width 19 height 20
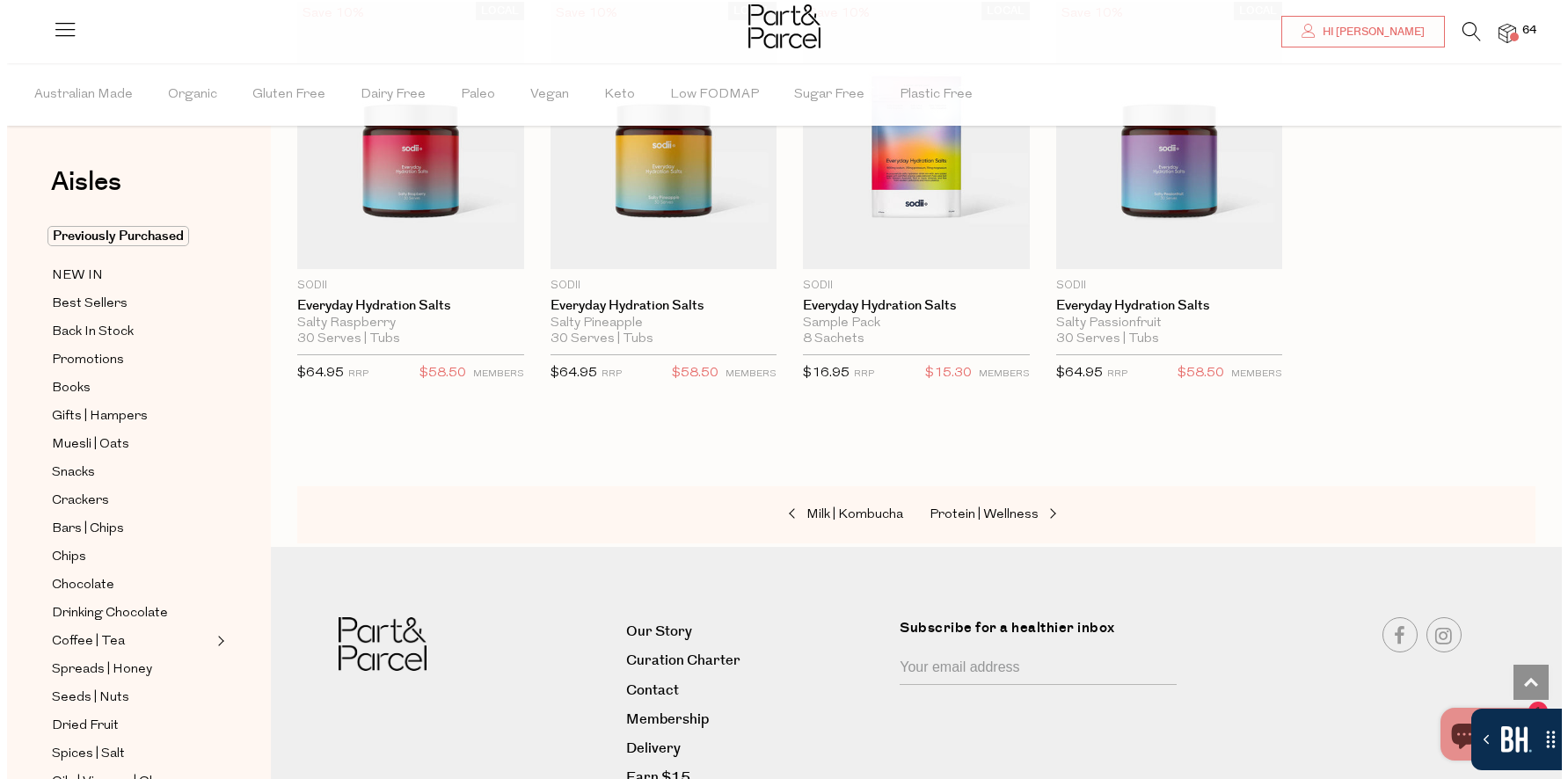
scroll to position [4897, 0]
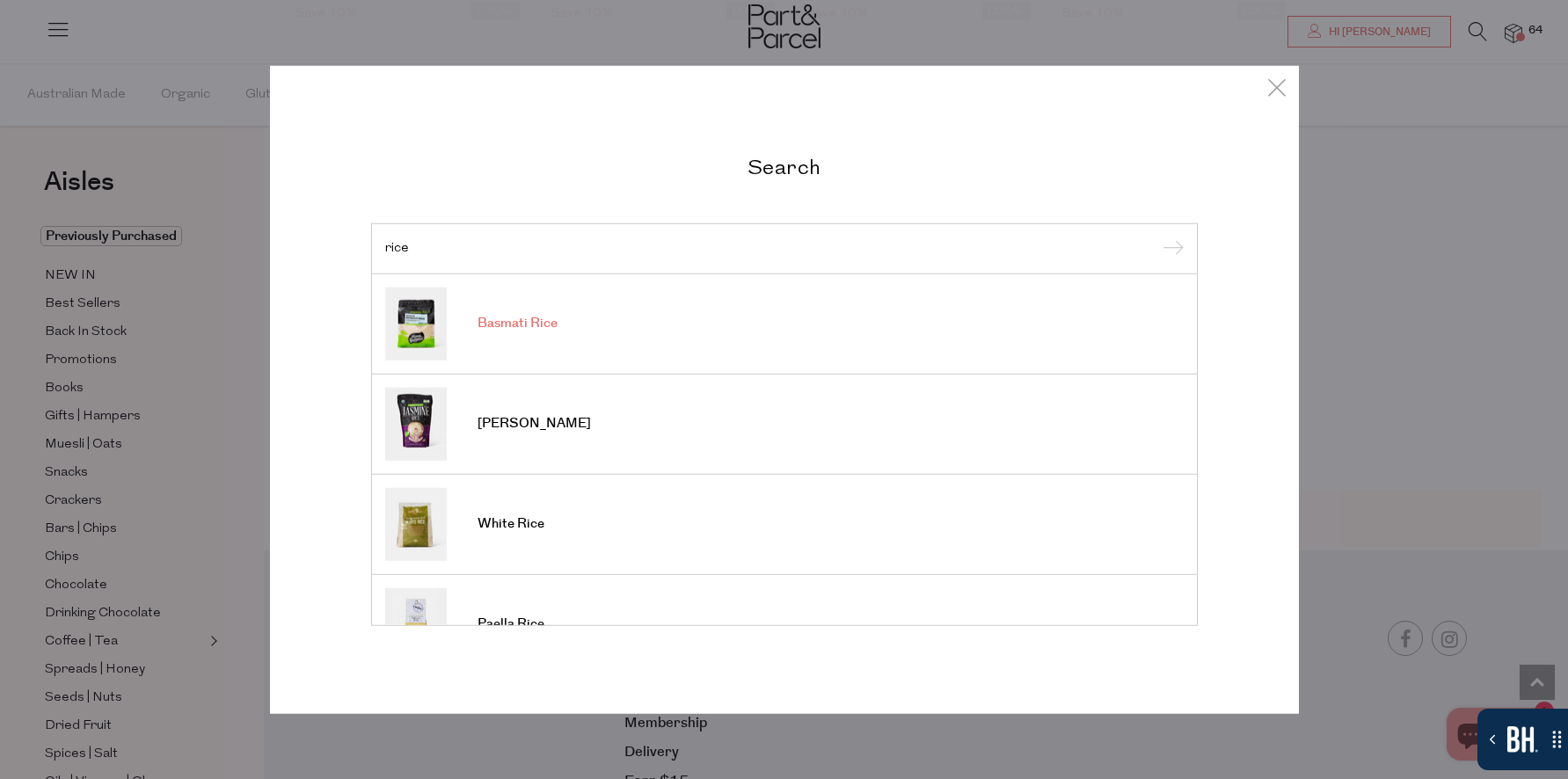
type input "rice"
click at [446, 328] on img at bounding box center [416, 322] width 62 height 73
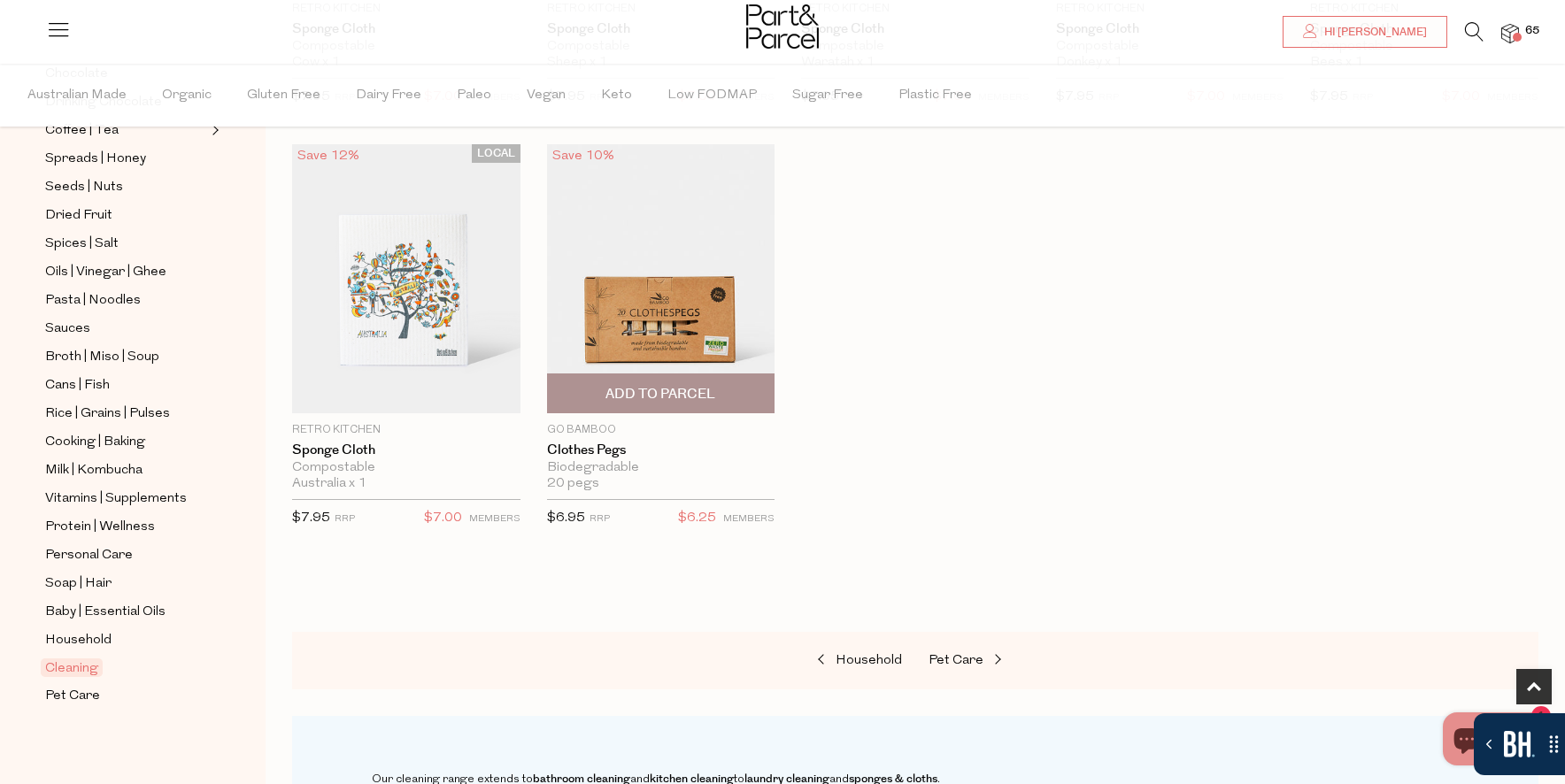
scroll to position [947, 0]
click at [591, 399] on span "Add To Parcel" at bounding box center [661, 392] width 218 height 38
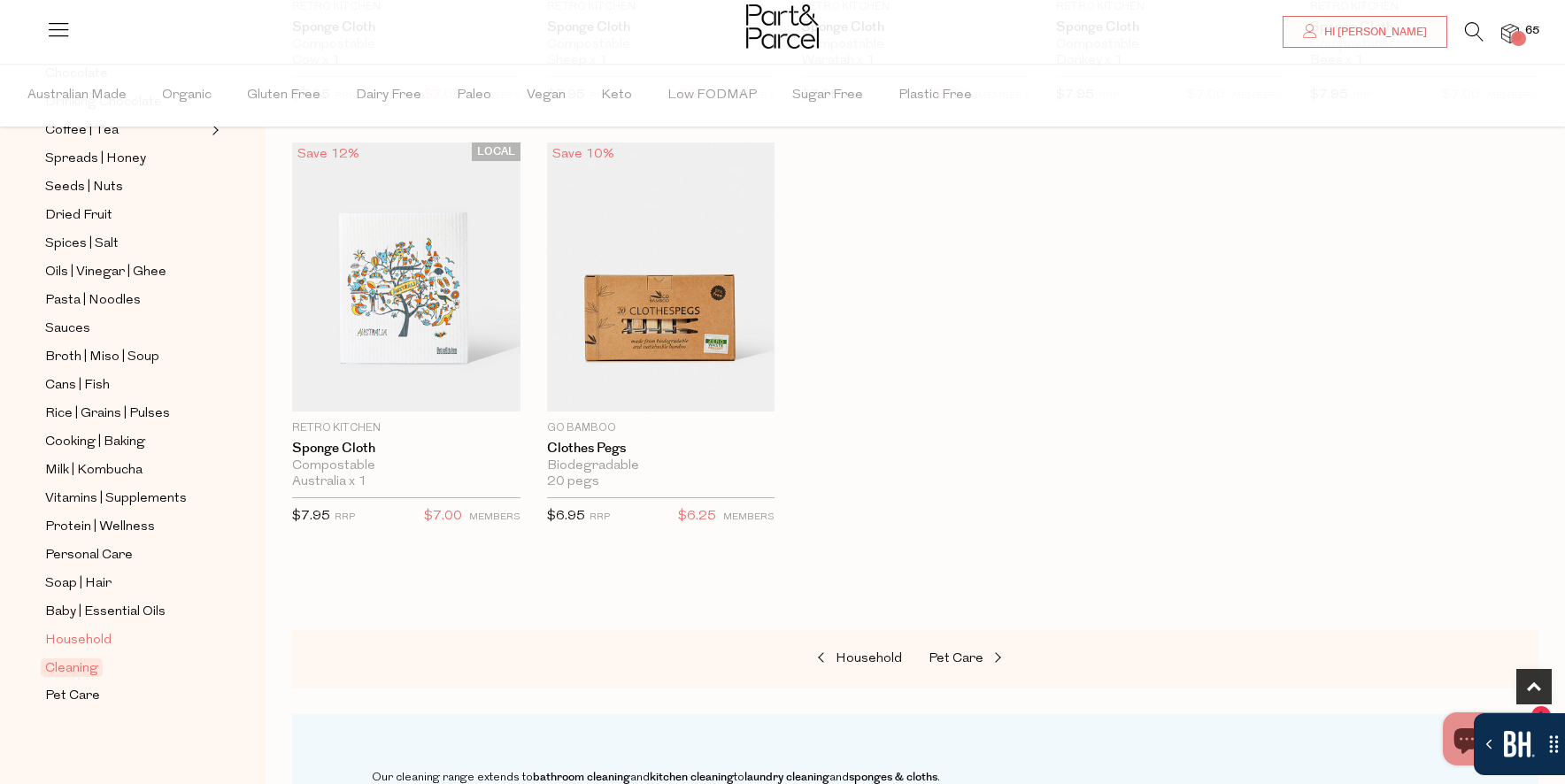
click at [103, 638] on span "Household" at bounding box center [78, 641] width 66 height 22
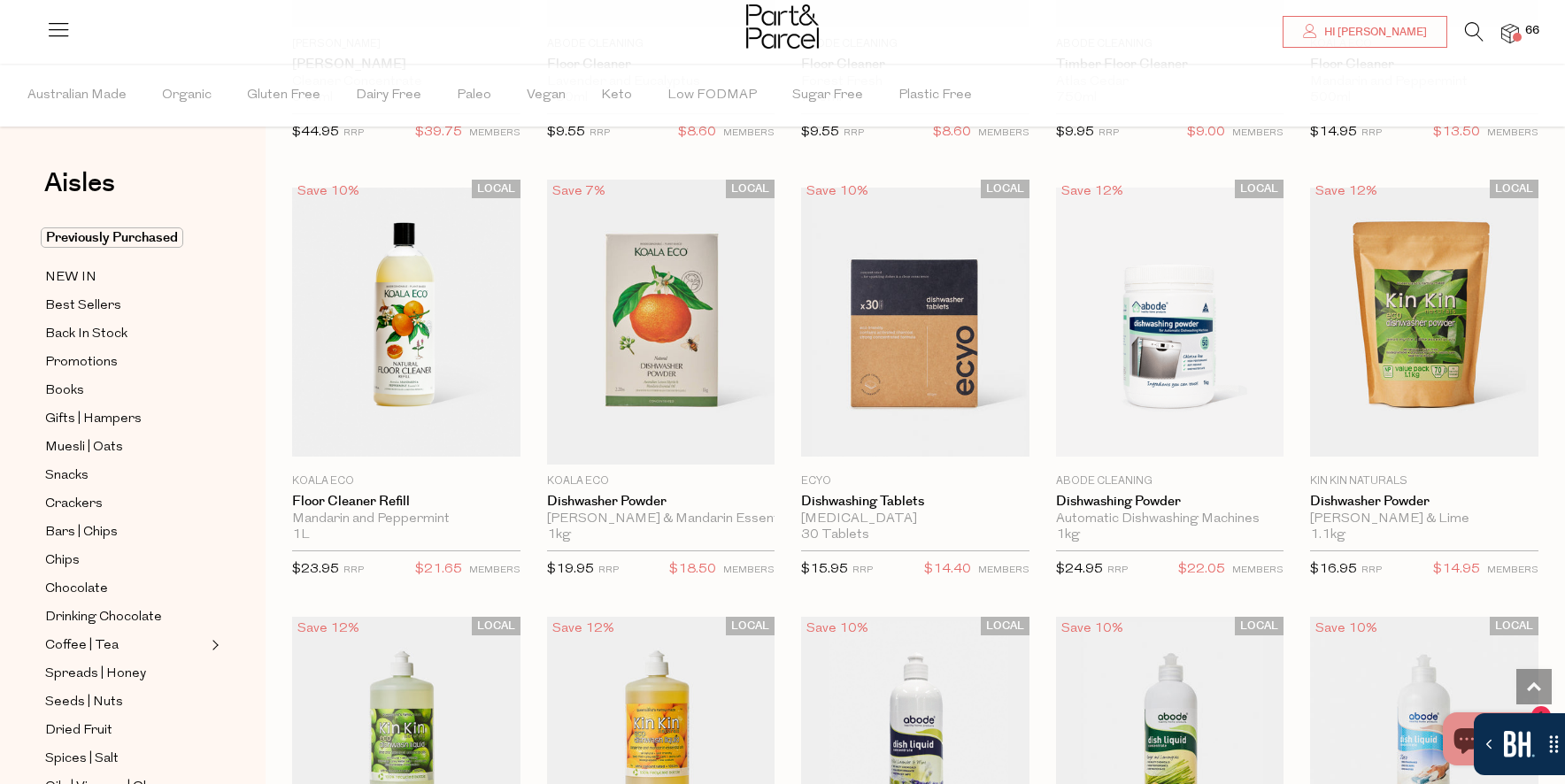
scroll to position [2160, 0]
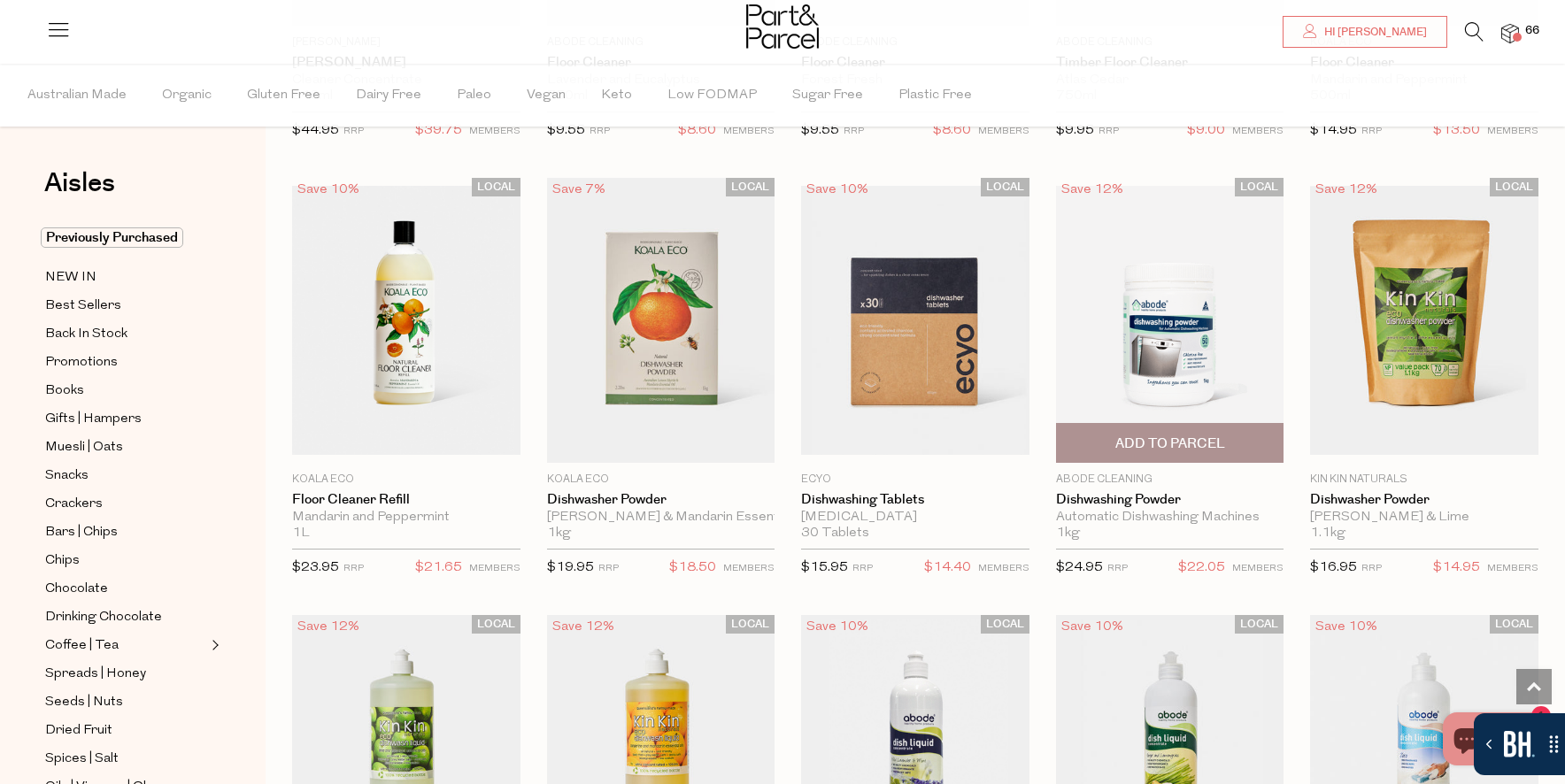
click at [1189, 445] on span "Add To Parcel" at bounding box center [1170, 443] width 109 height 19
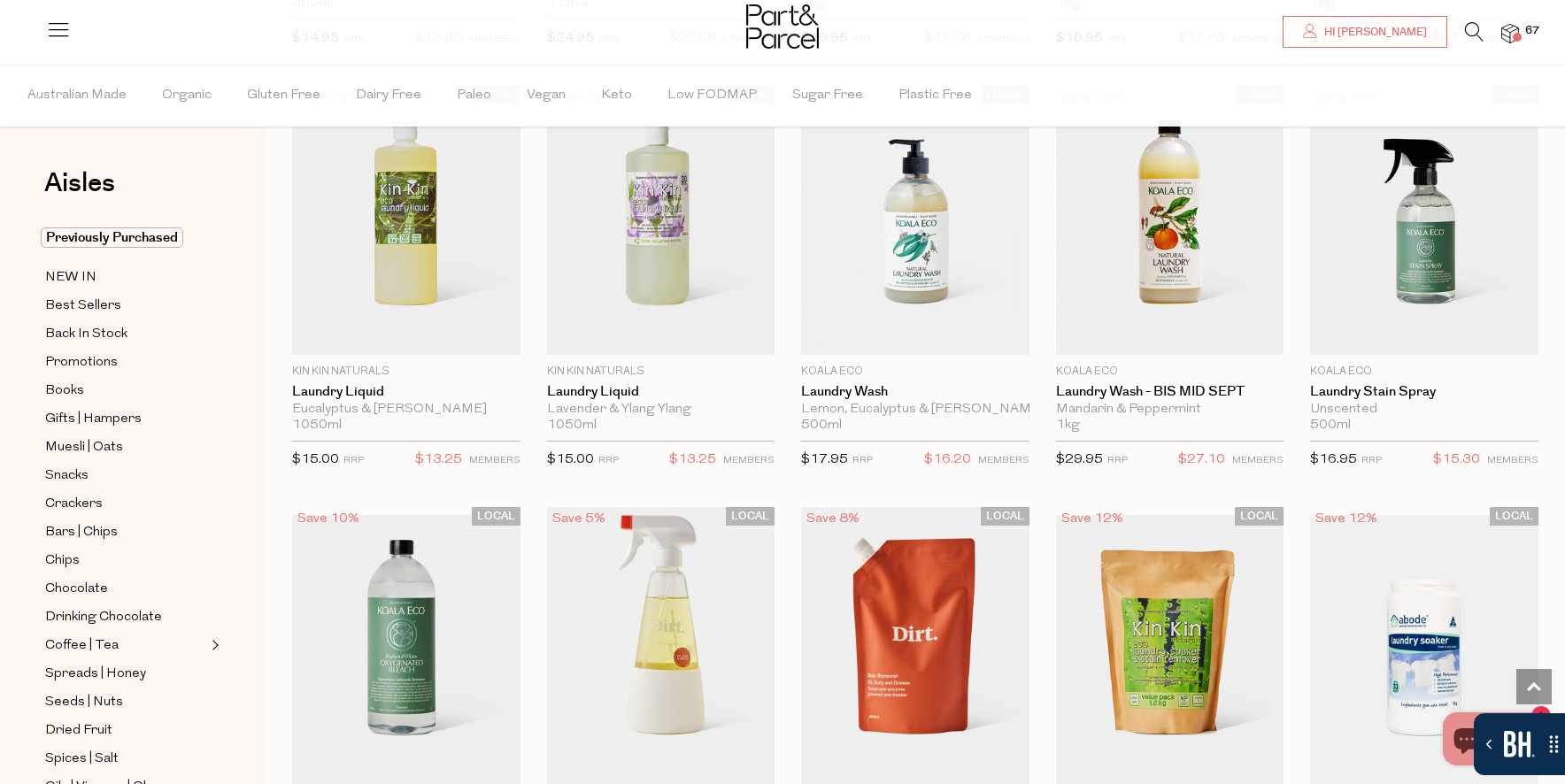
scroll to position [3529, 0]
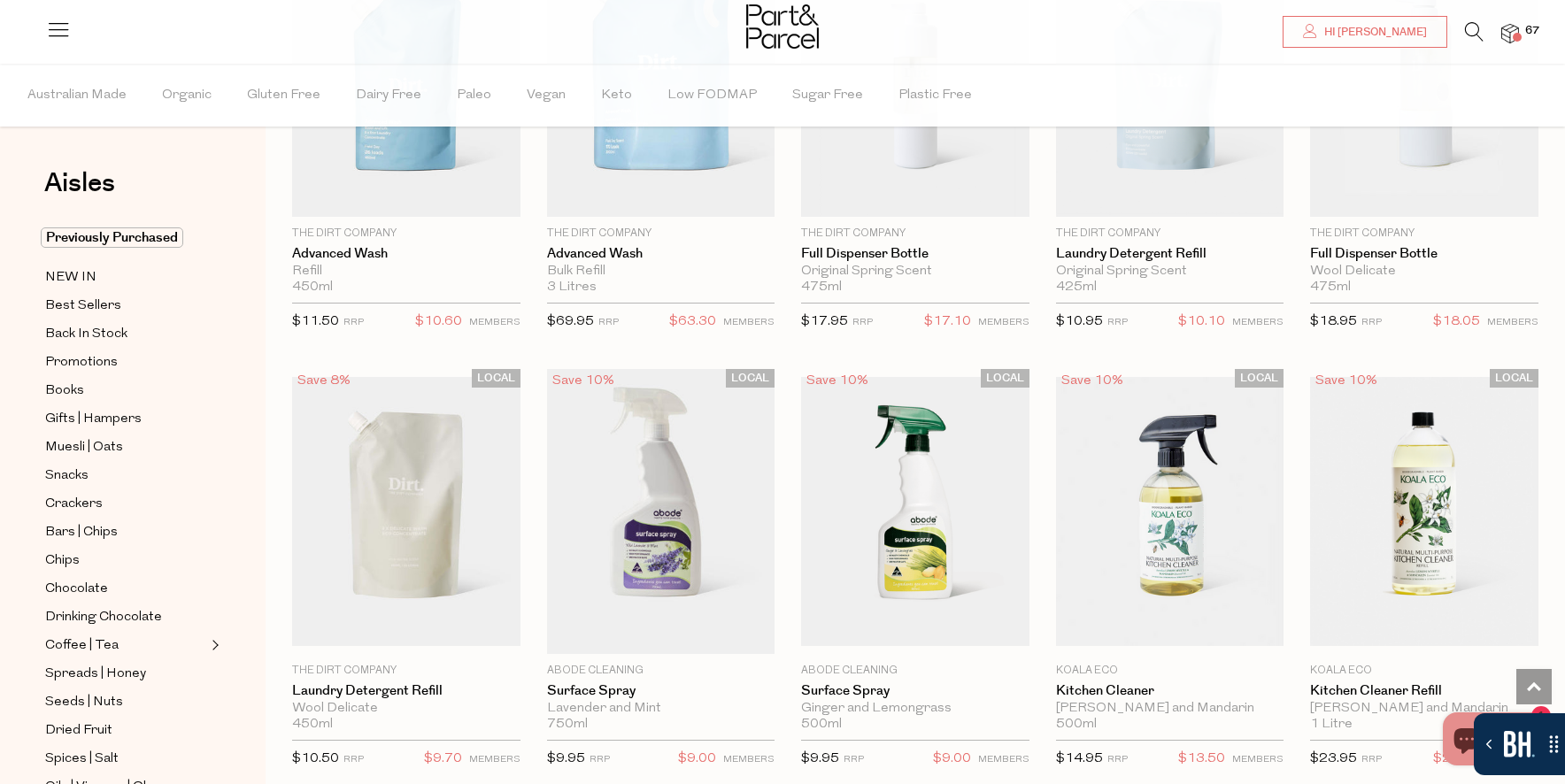
scroll to position [4963, 0]
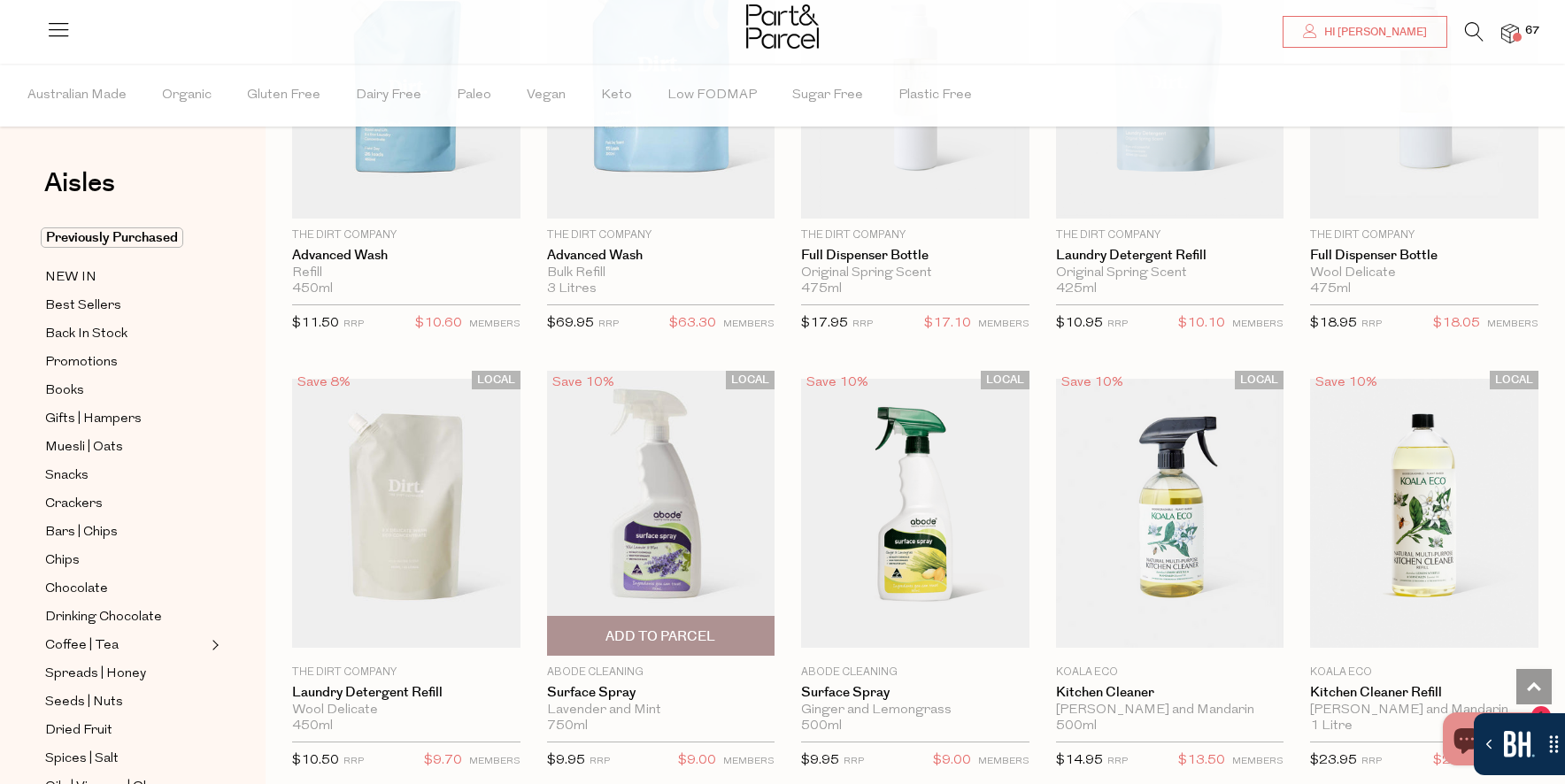
click at [706, 634] on span "Add To Parcel" at bounding box center [660, 637] width 109 height 19
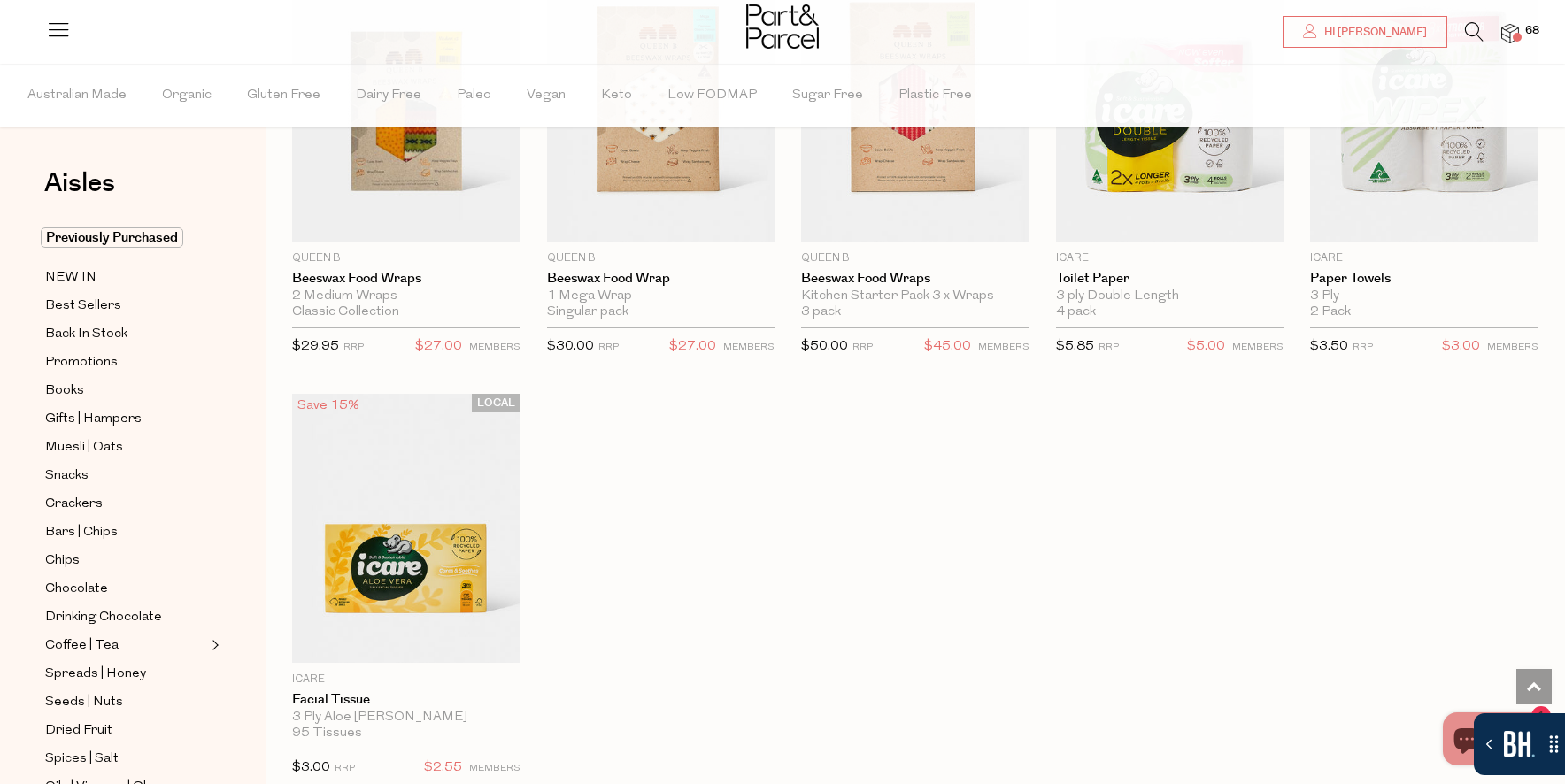
scroll to position [6652, 0]
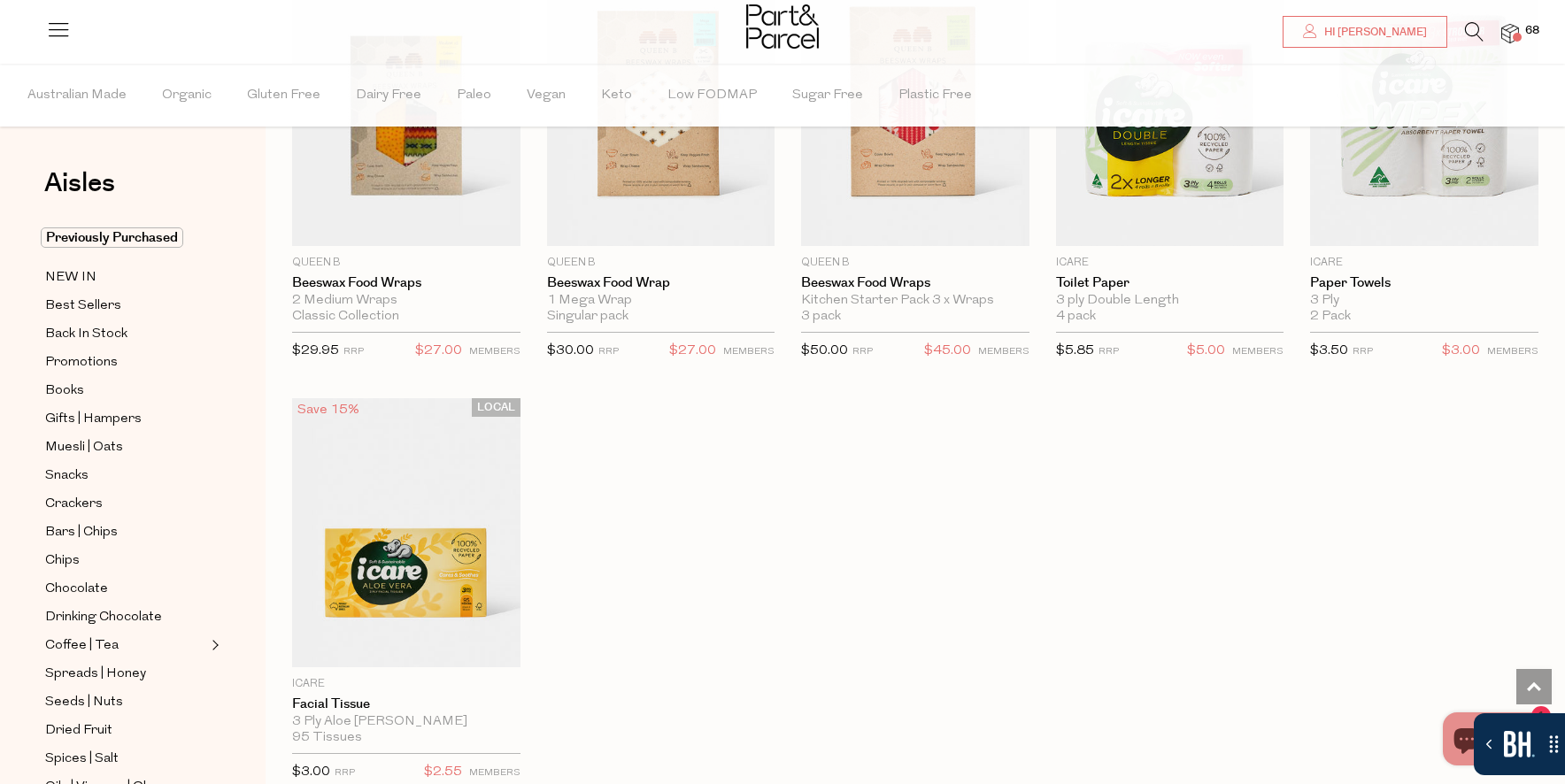
click at [1472, 34] on icon at bounding box center [1475, 32] width 19 height 20
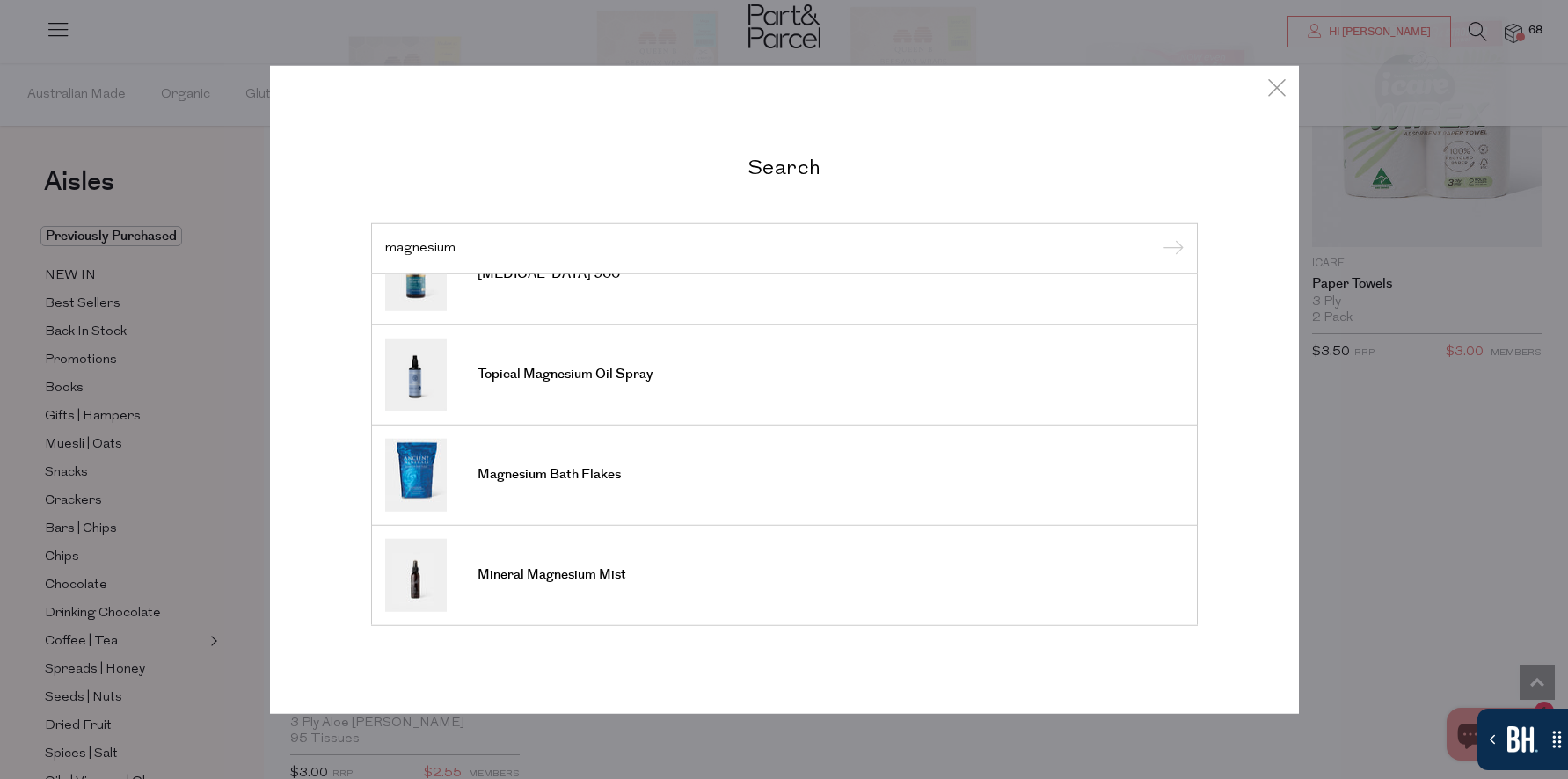
scroll to position [650, 0]
type input "magnesium"
click at [538, 473] on span "Magnesium Bath Flakes" at bounding box center [549, 476] width 144 height 18
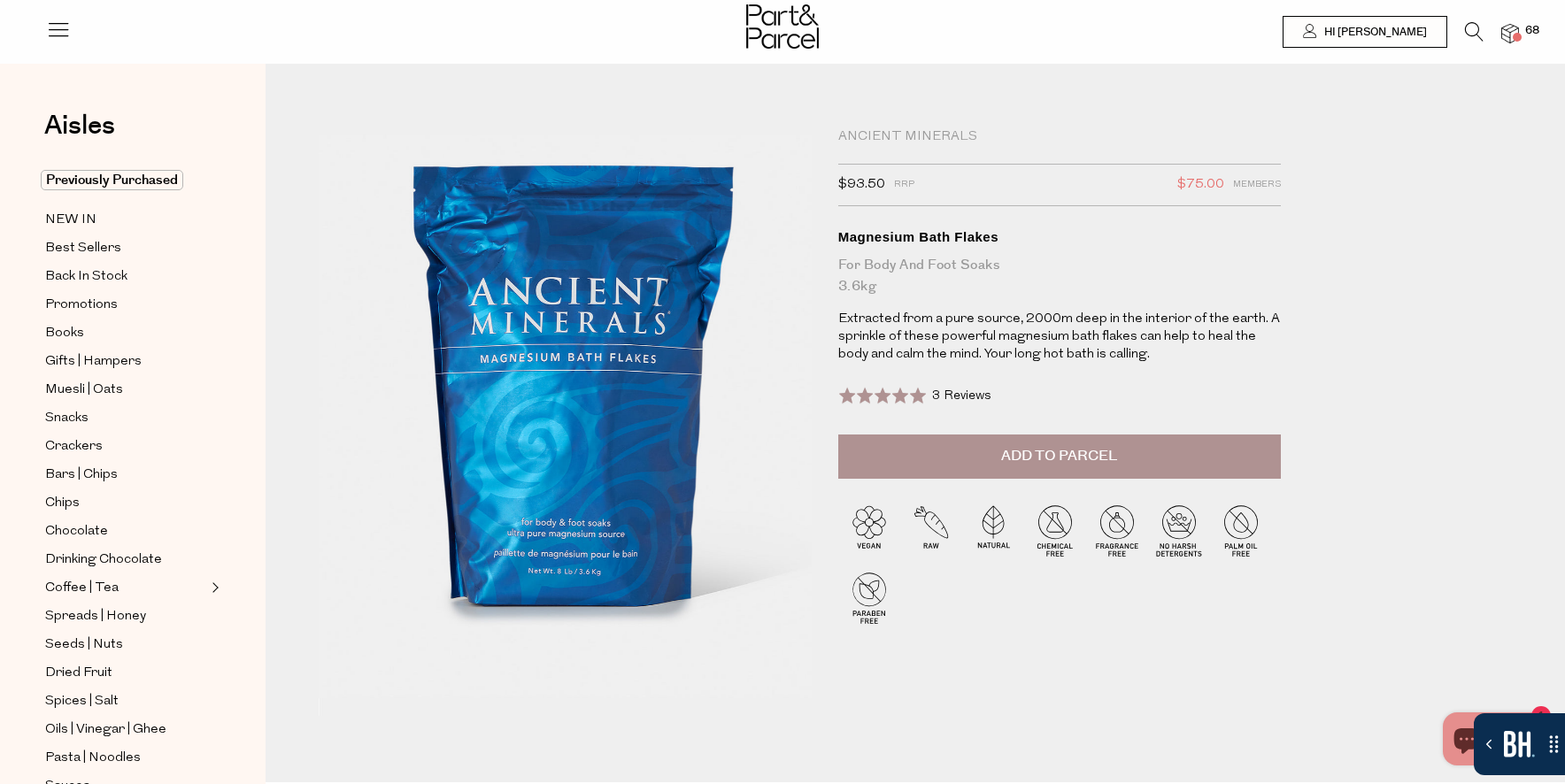
click at [1091, 455] on span "Add to Parcel" at bounding box center [1059, 456] width 116 height 21
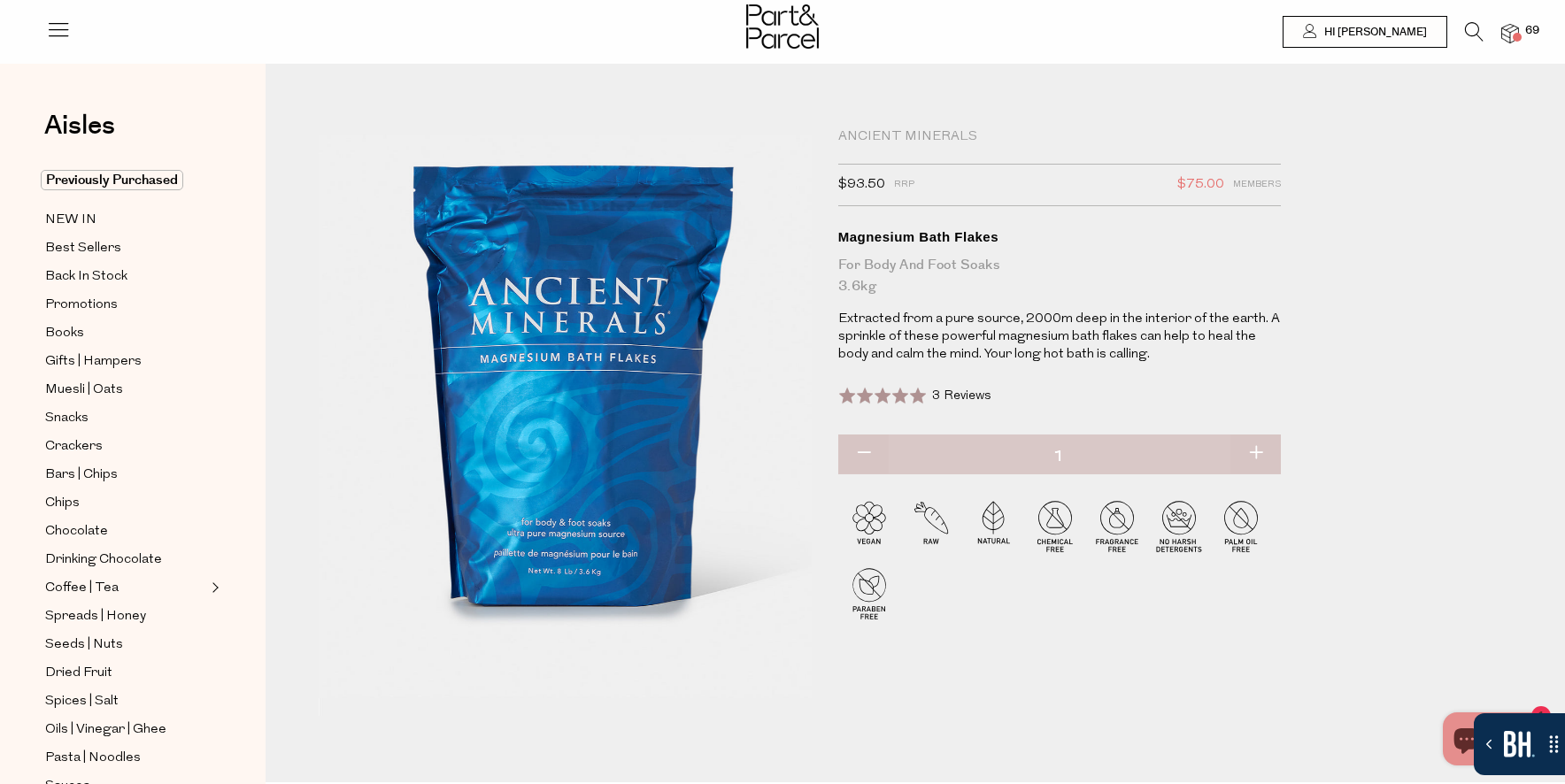
click at [1517, 34] on span at bounding box center [1517, 37] width 9 height 9
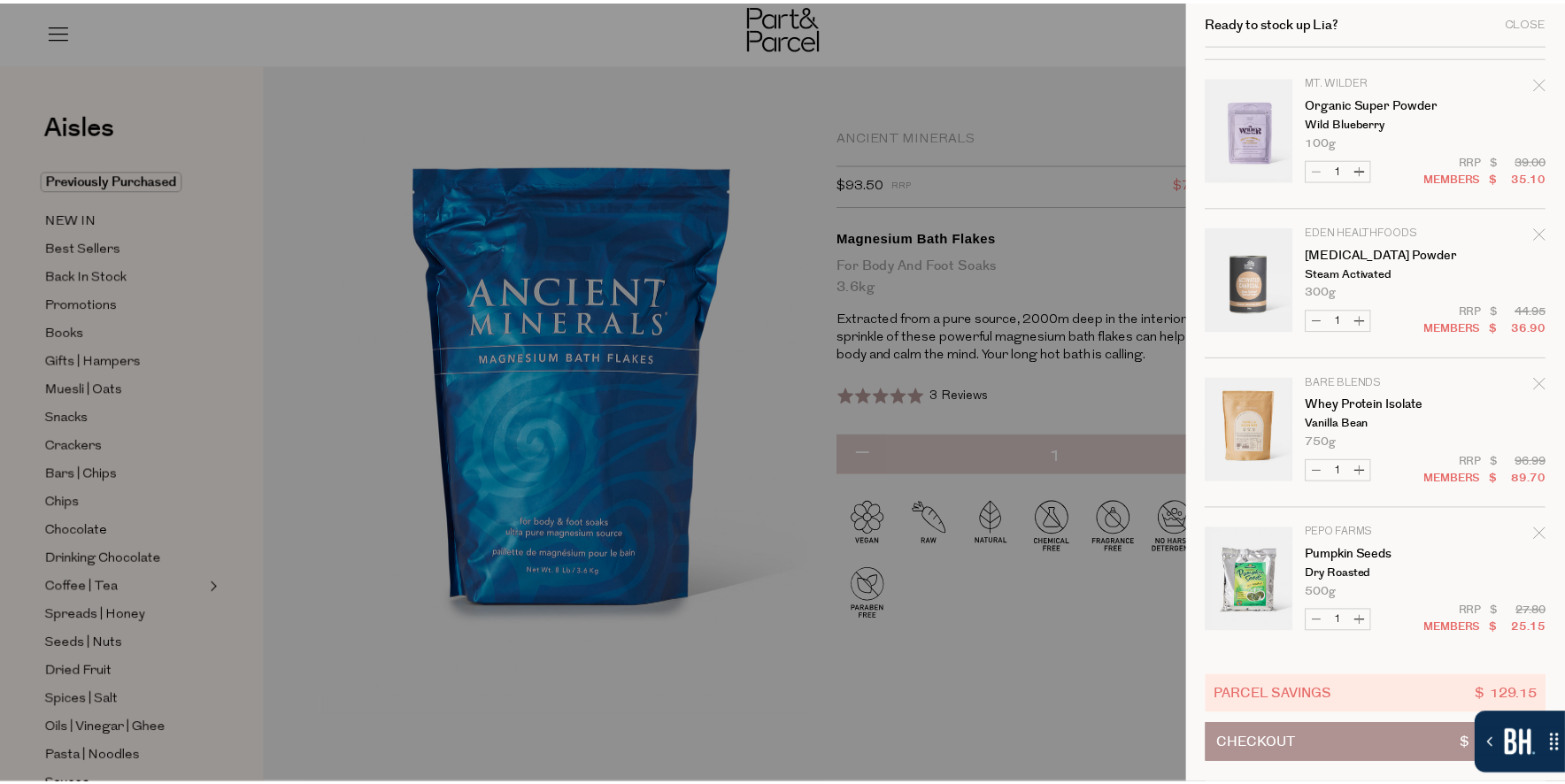
scroll to position [1491, 0]
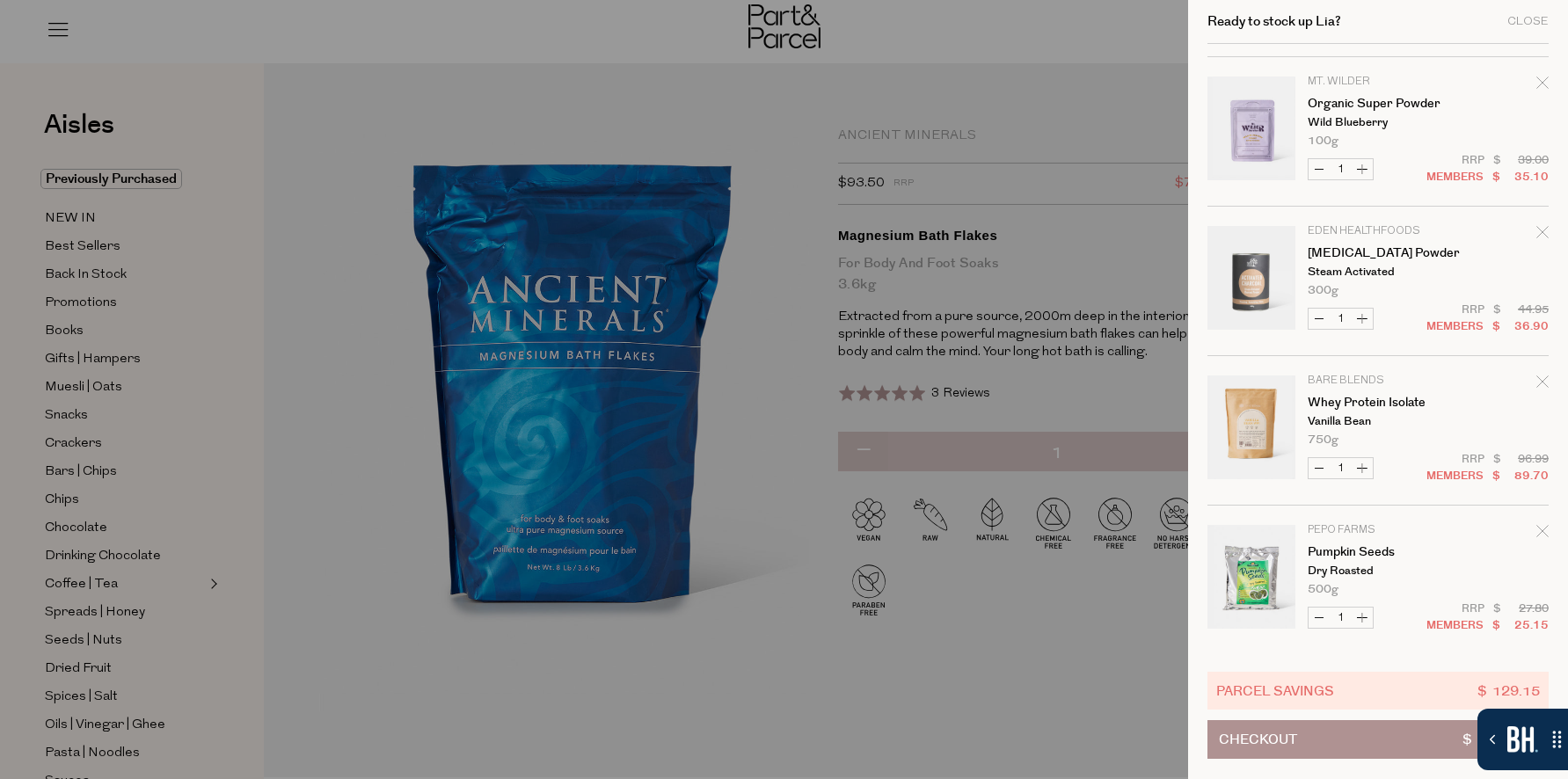
click at [647, 120] on div at bounding box center [784, 390] width 1568 height 779
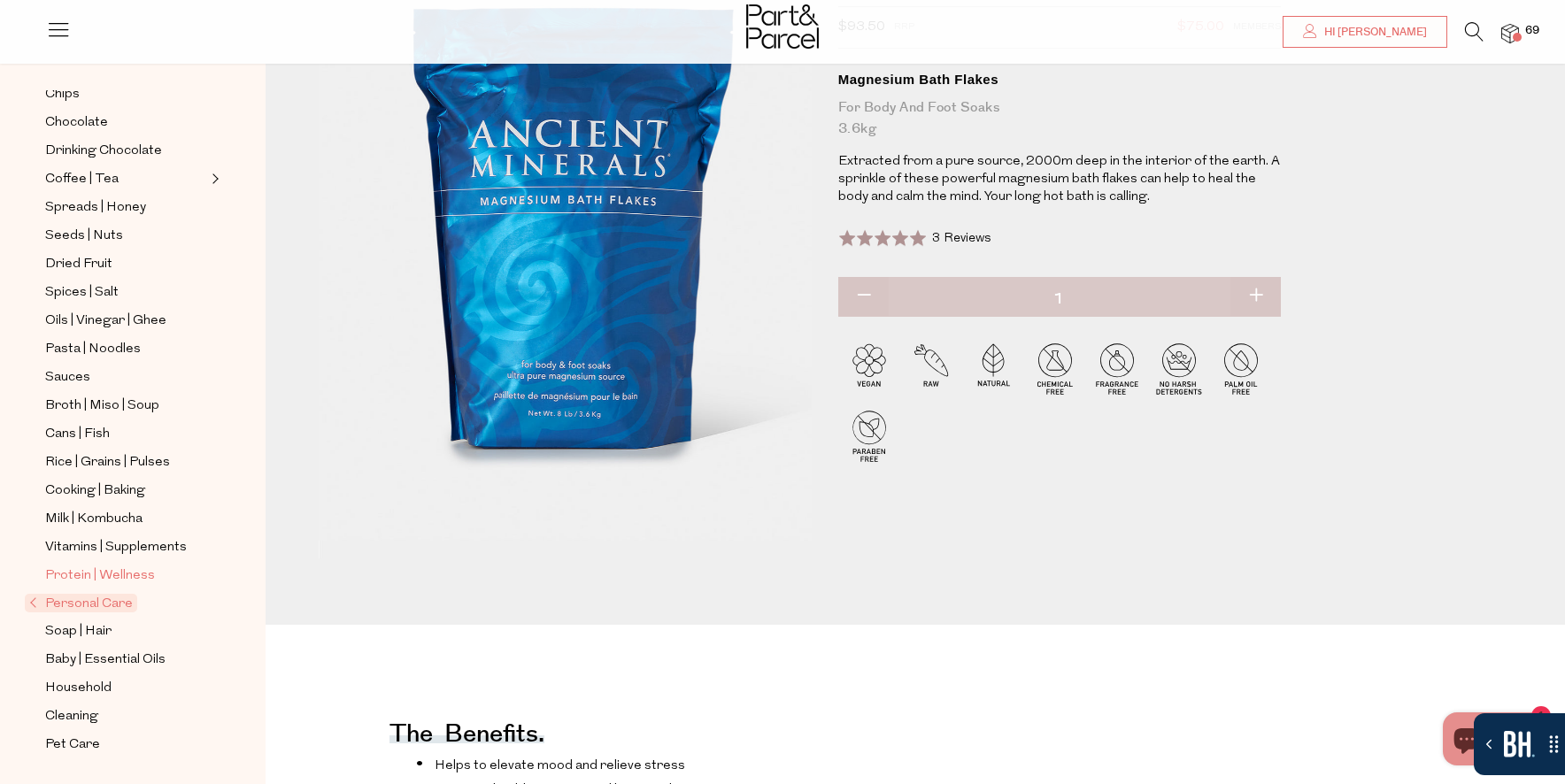
scroll to position [163, 0]
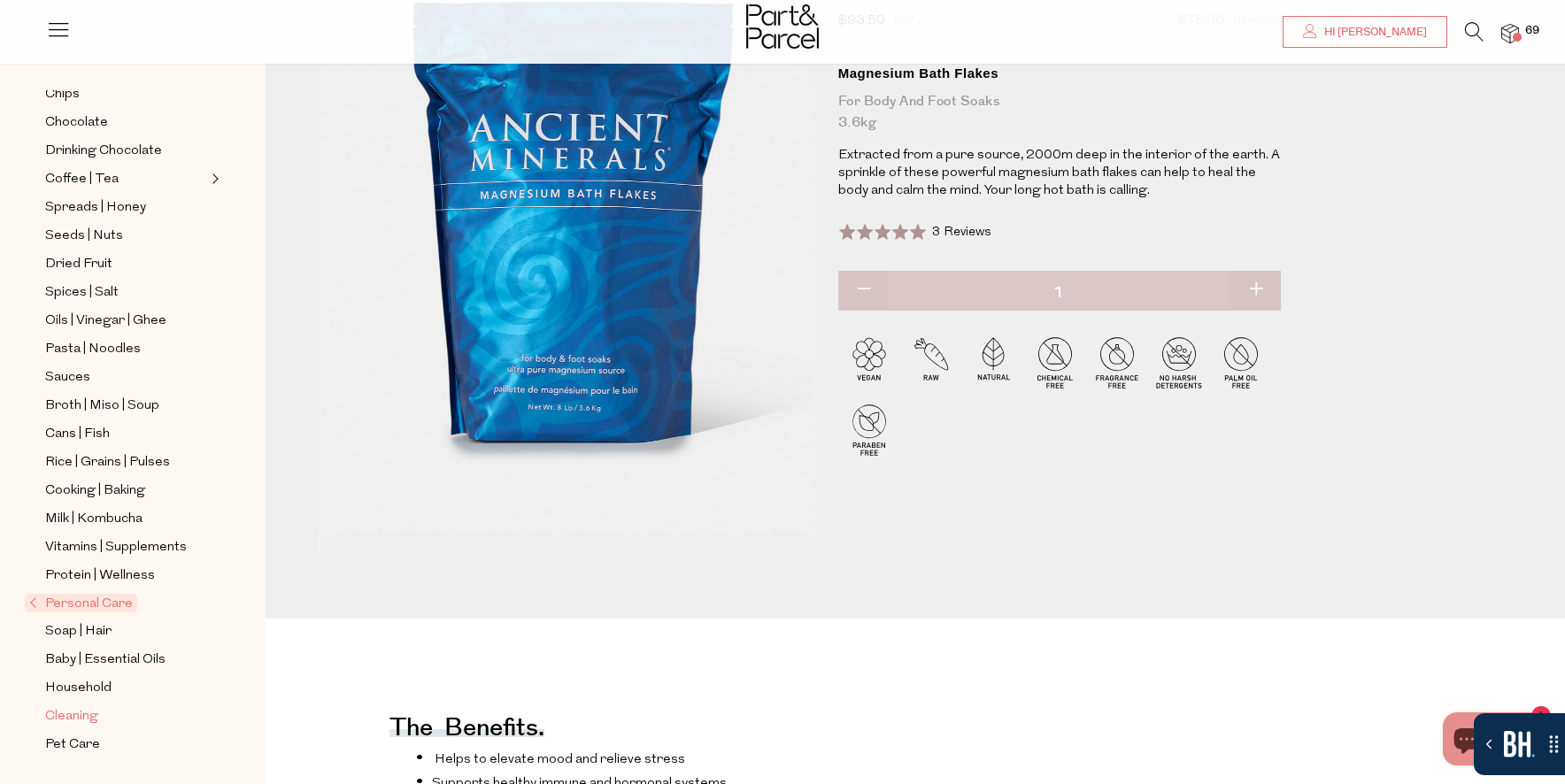
click at [83, 716] on span "Cleaning" at bounding box center [71, 717] width 53 height 22
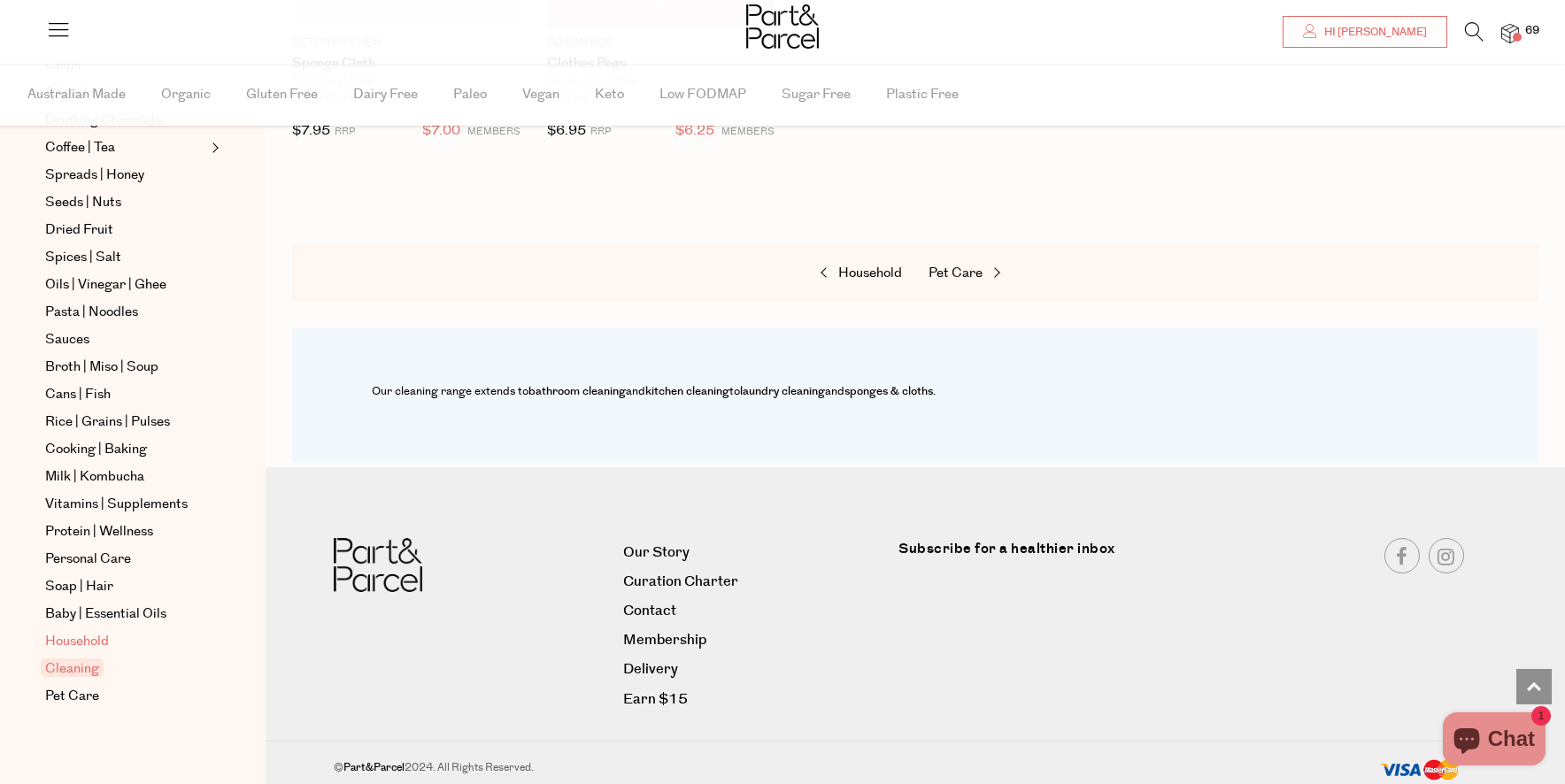
scroll to position [1332, 0]
click at [87, 641] on ul "Previously Purchased NEW IN Best Sellers Back In Stock Promotions Books Gifts |…" at bounding box center [133, 224] width 190 height 966
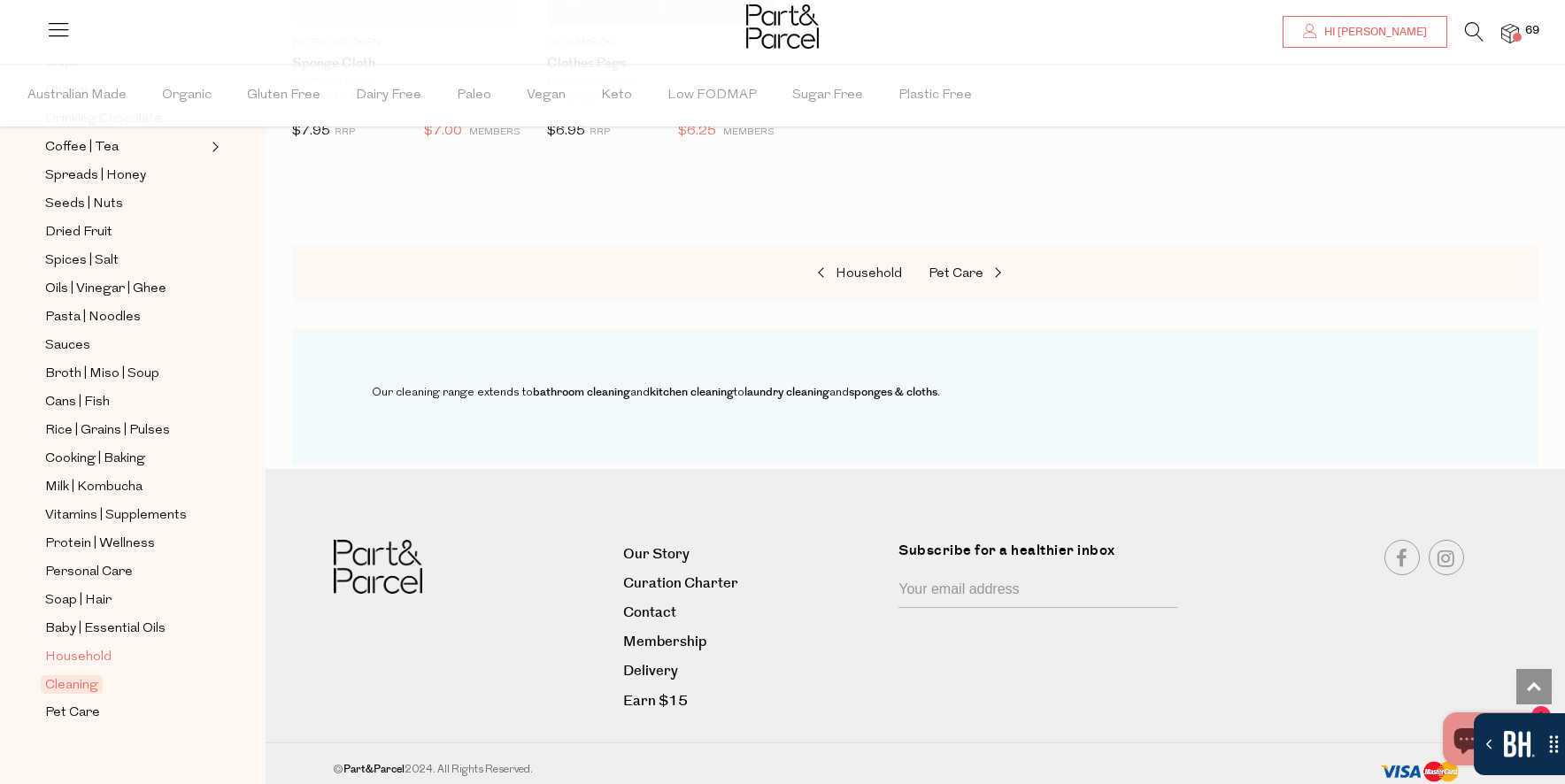
click at [90, 658] on span "Household" at bounding box center [78, 658] width 66 height 22
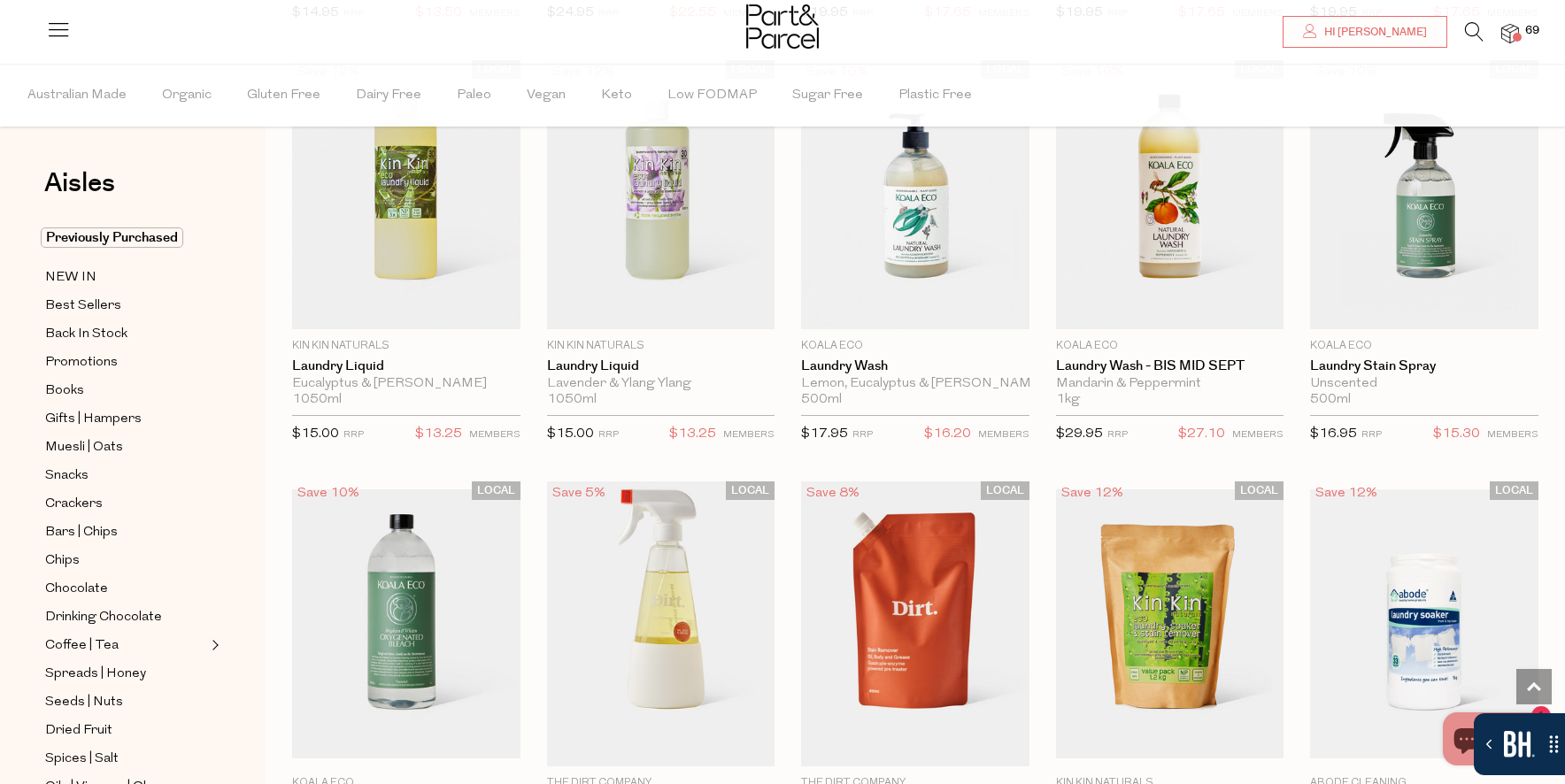
scroll to position [3803, 0]
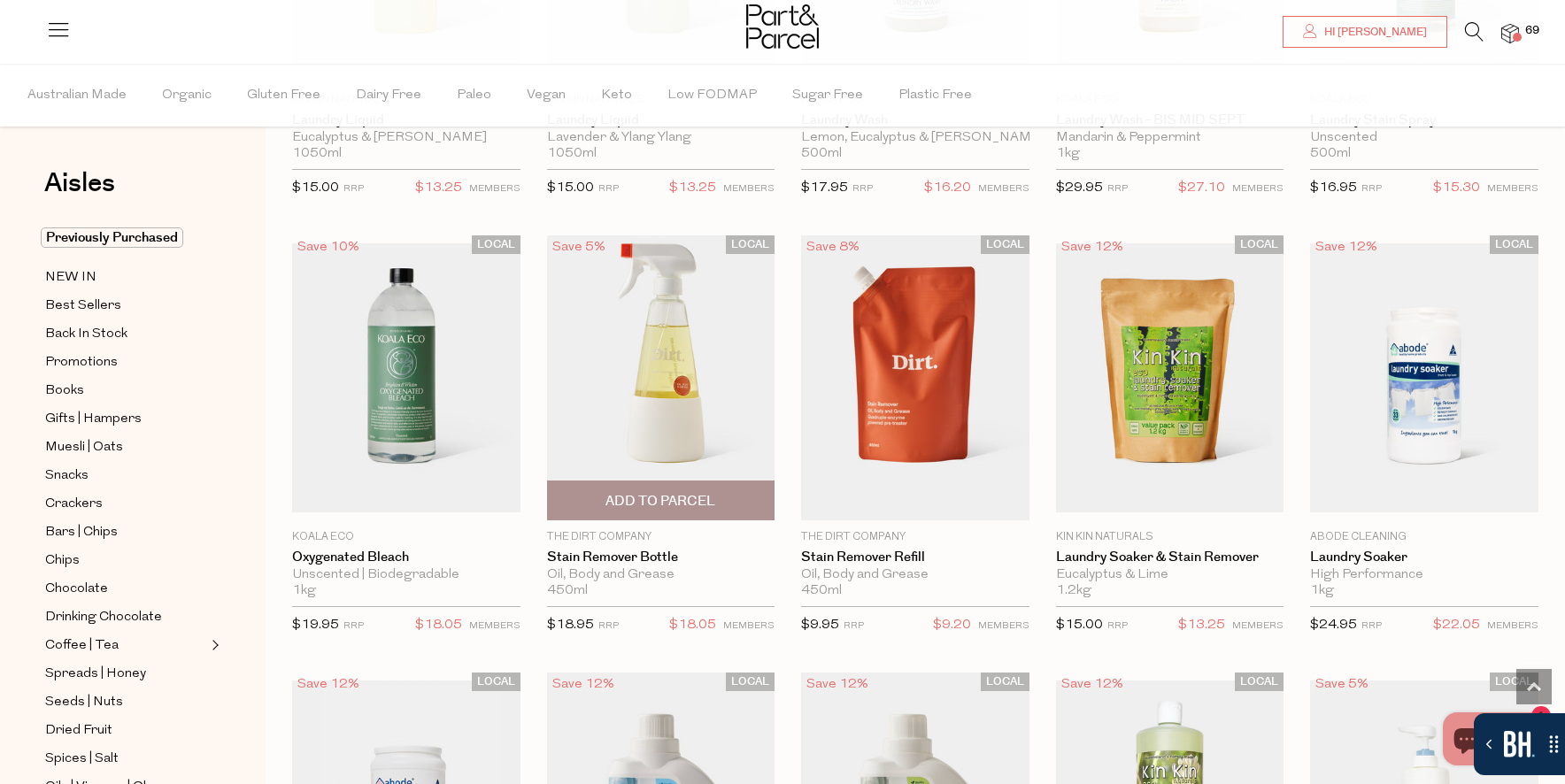
click at [714, 494] on span "Add To Parcel" at bounding box center [660, 501] width 109 height 19
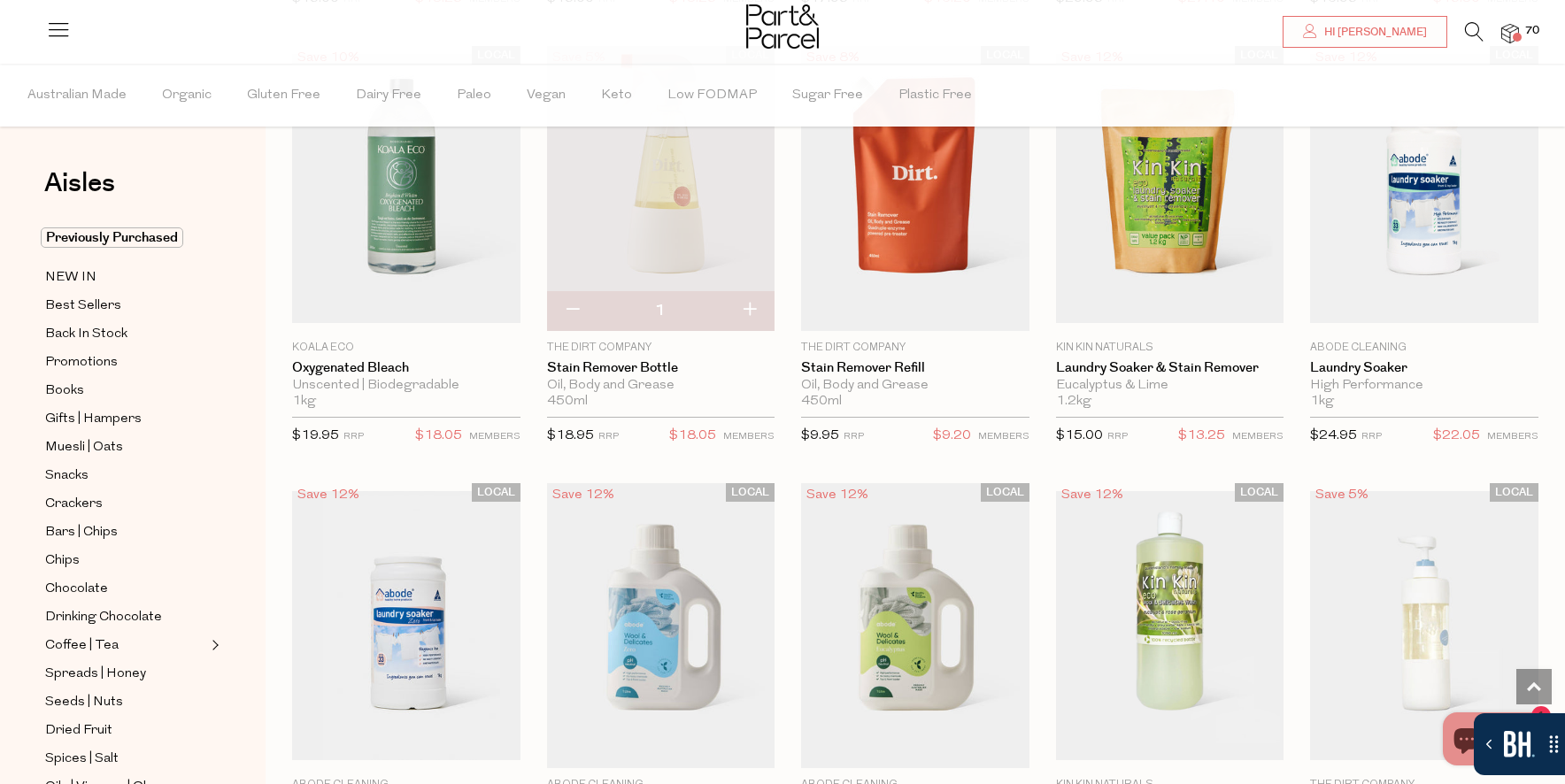
scroll to position [3987, 0]
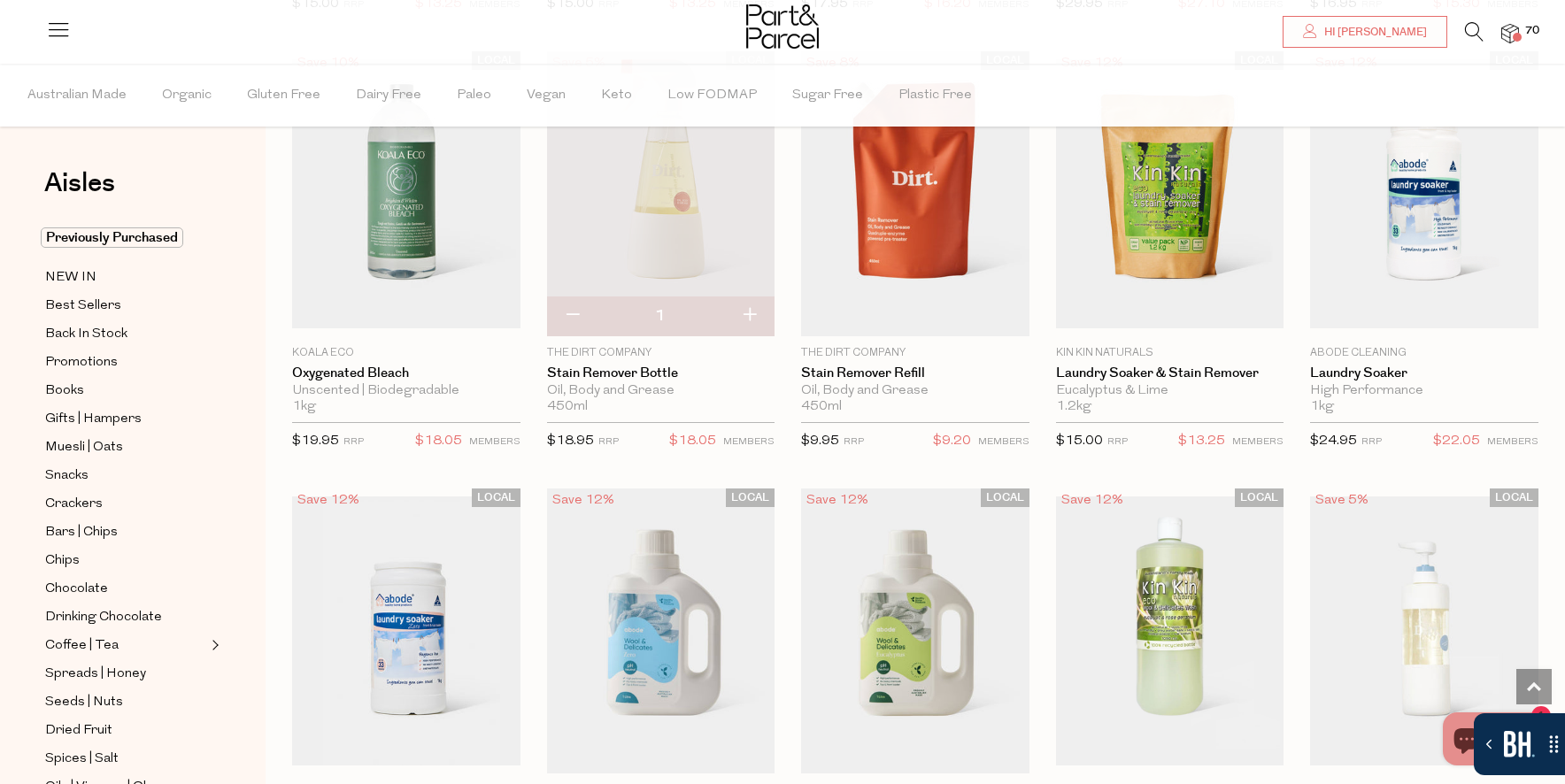
click at [1508, 26] on img at bounding box center [1511, 33] width 18 height 21
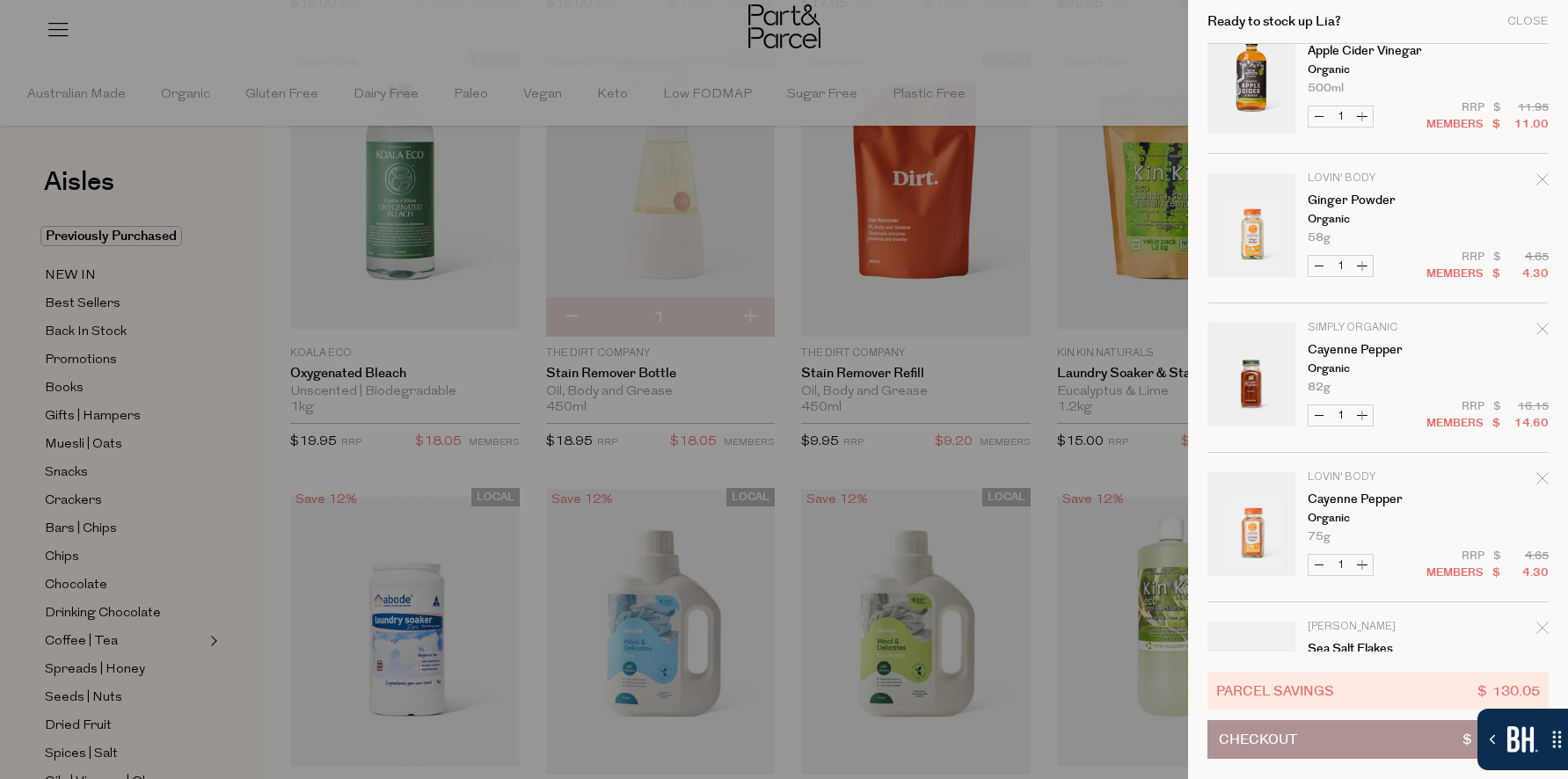
scroll to position [3028, 0]
click at [1318, 566] on button "Decrease Cayenne Pepper" at bounding box center [1319, 565] width 22 height 21
type input "0"
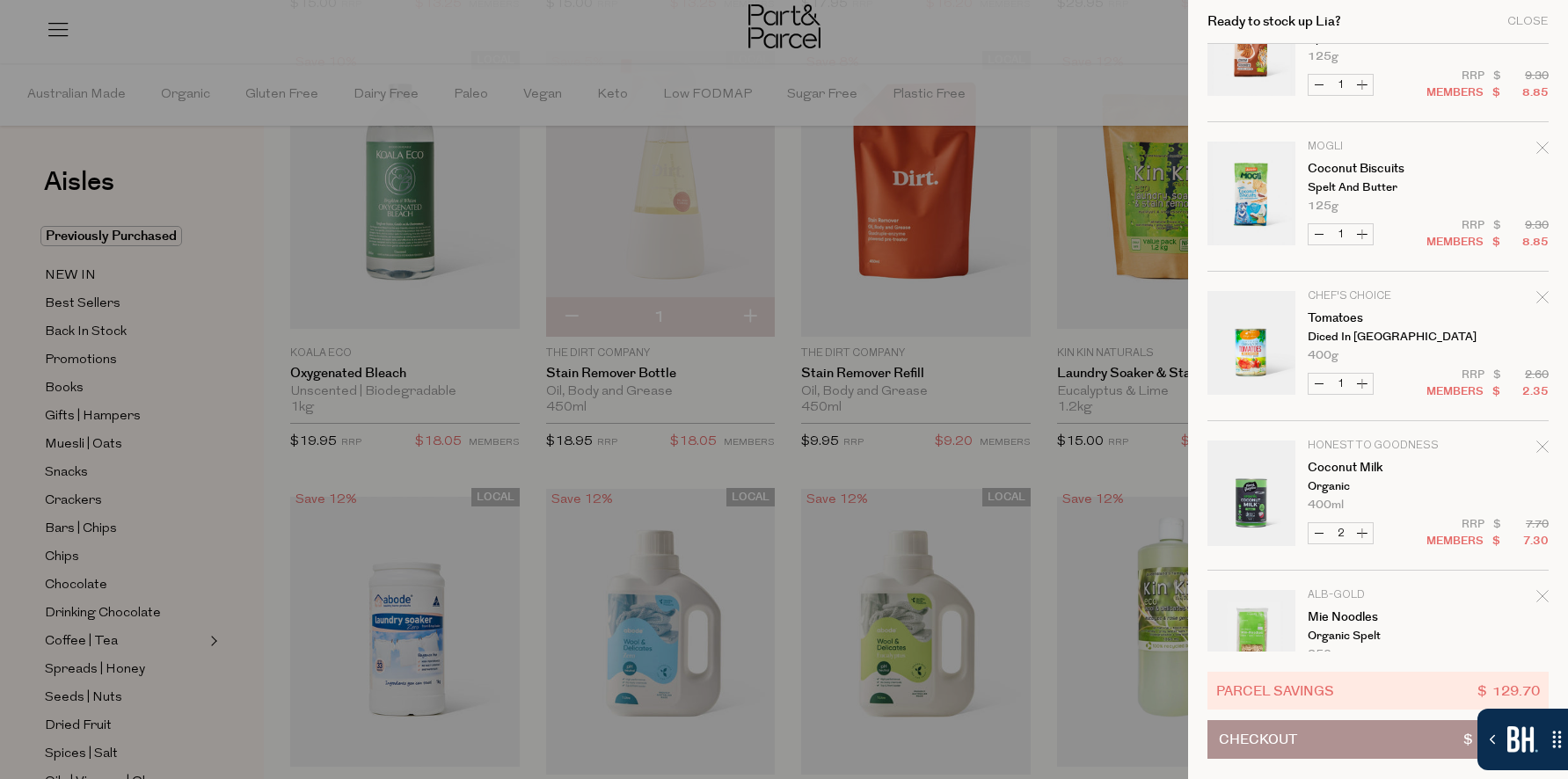
scroll to position [8959, 0]
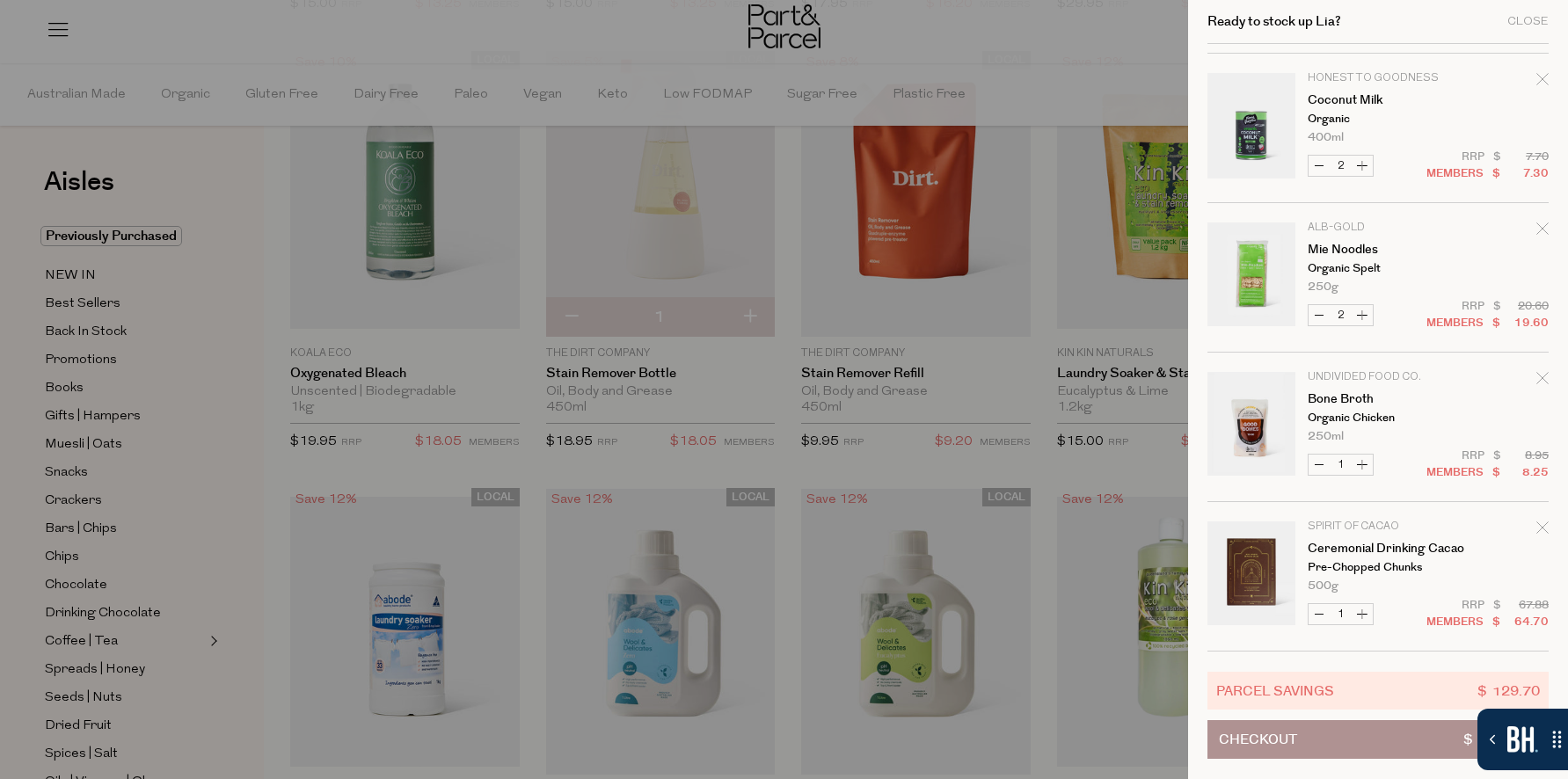
click at [1541, 526] on icon "Remove Ceremonial Drinking Cacao" at bounding box center [1542, 527] width 12 height 12
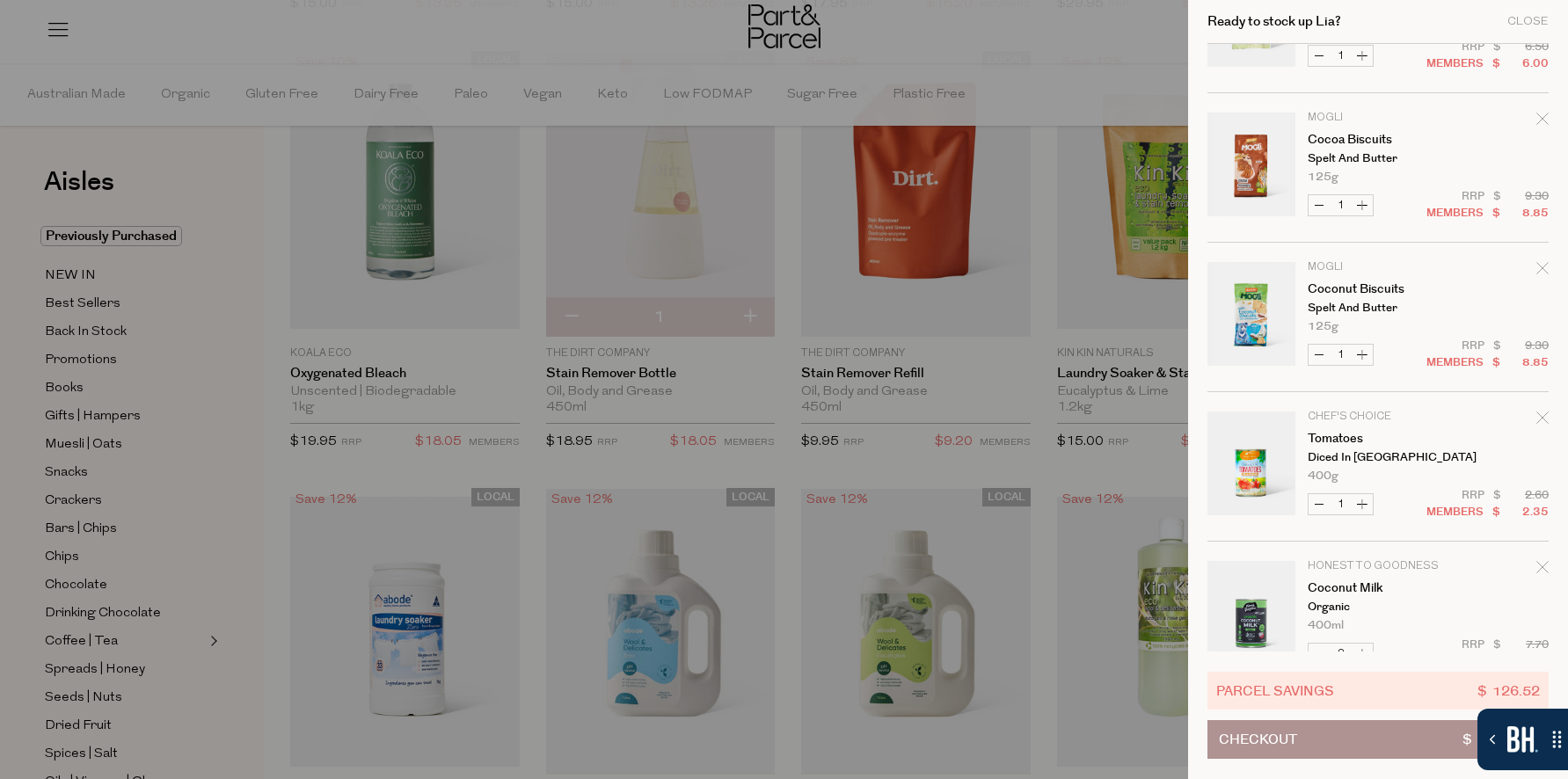
scroll to position [8810, 0]
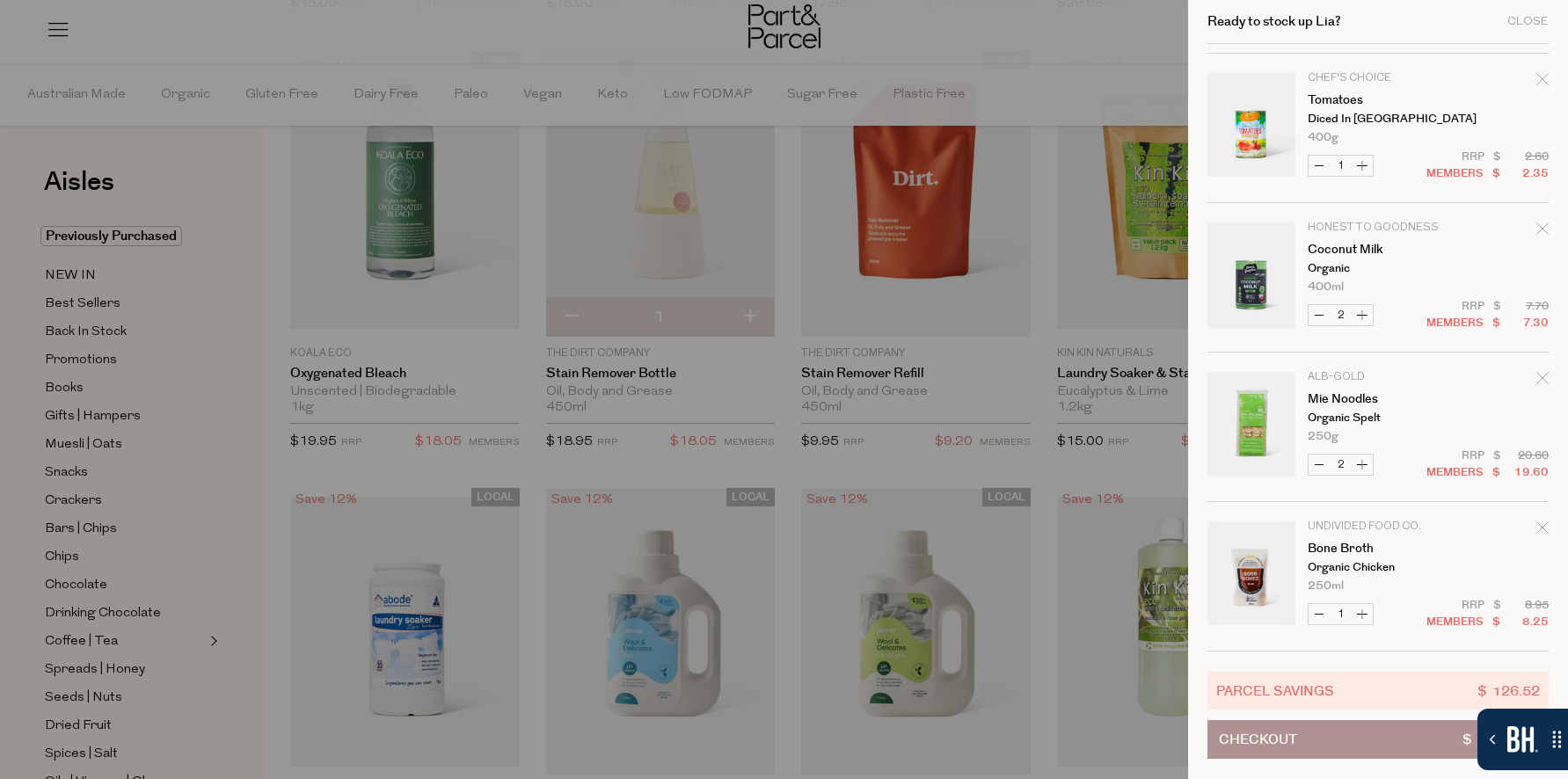
click at [1357, 745] on button "Checkout $ 1,123.00" at bounding box center [1378, 739] width 341 height 39
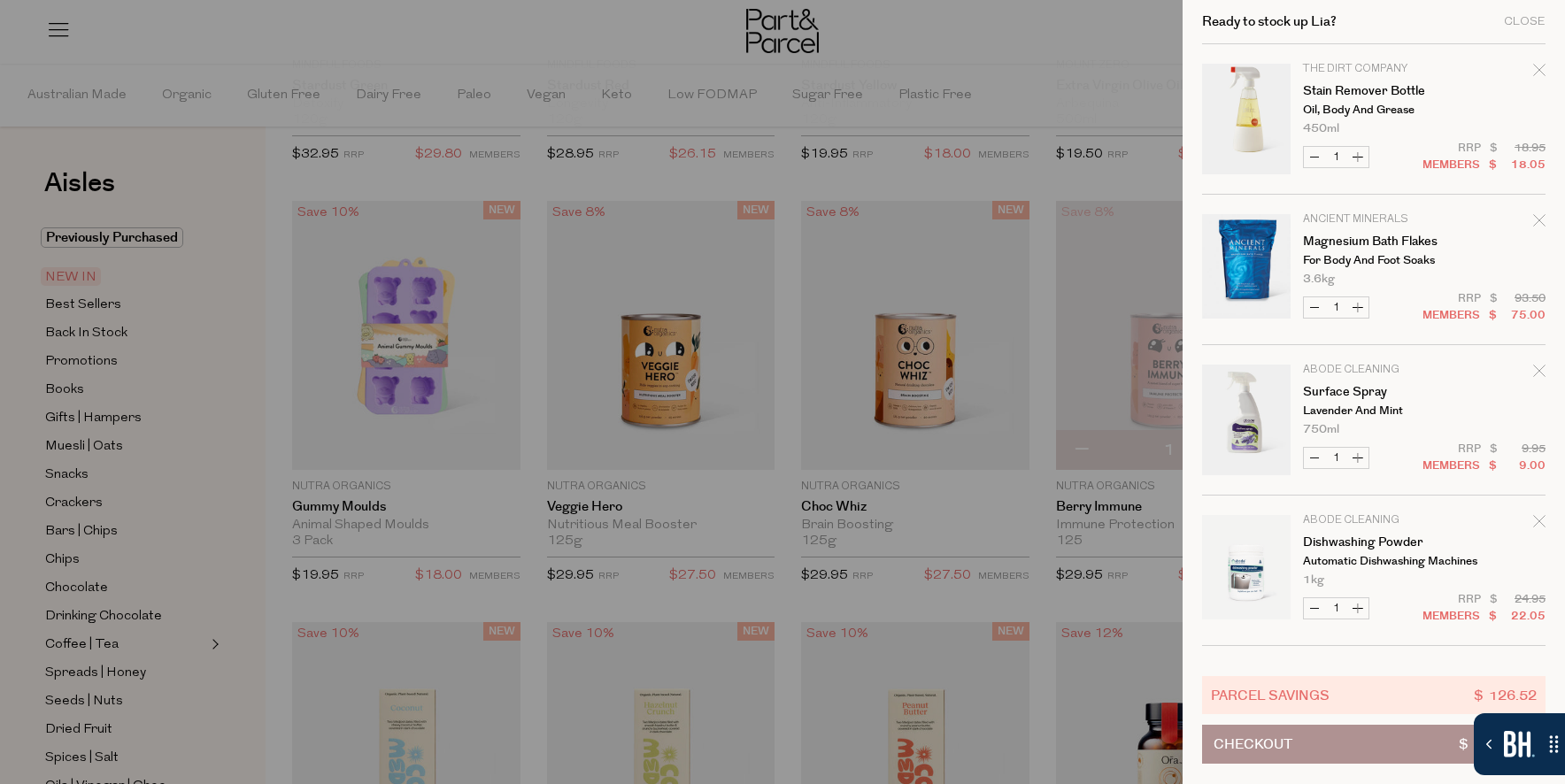
scroll to position [3, 0]
click at [1328, 740] on button "Checkout $ 1,123.00" at bounding box center [1374, 743] width 343 height 39
